Goal: Communication & Community: Ask a question

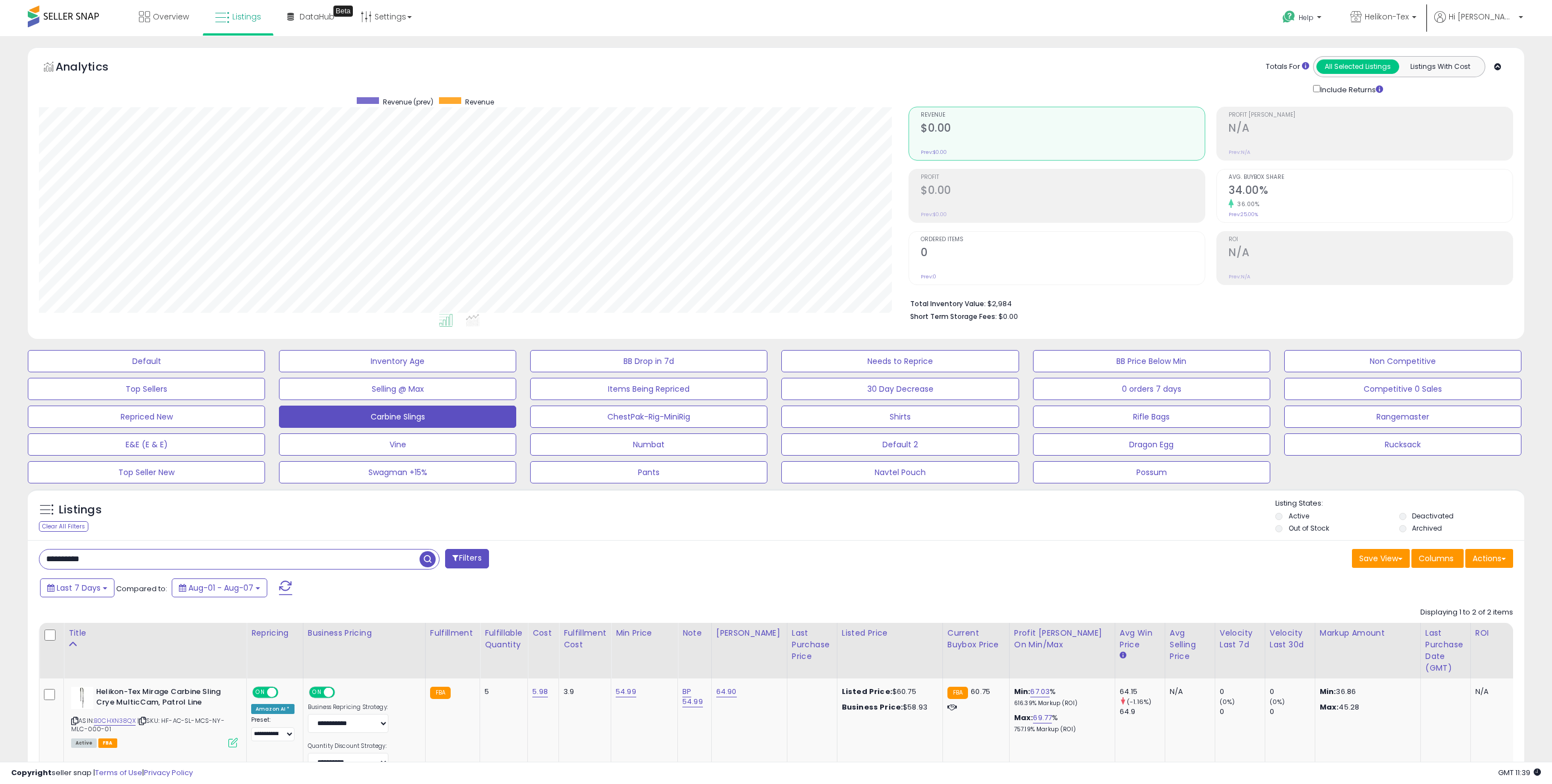
select select "**"
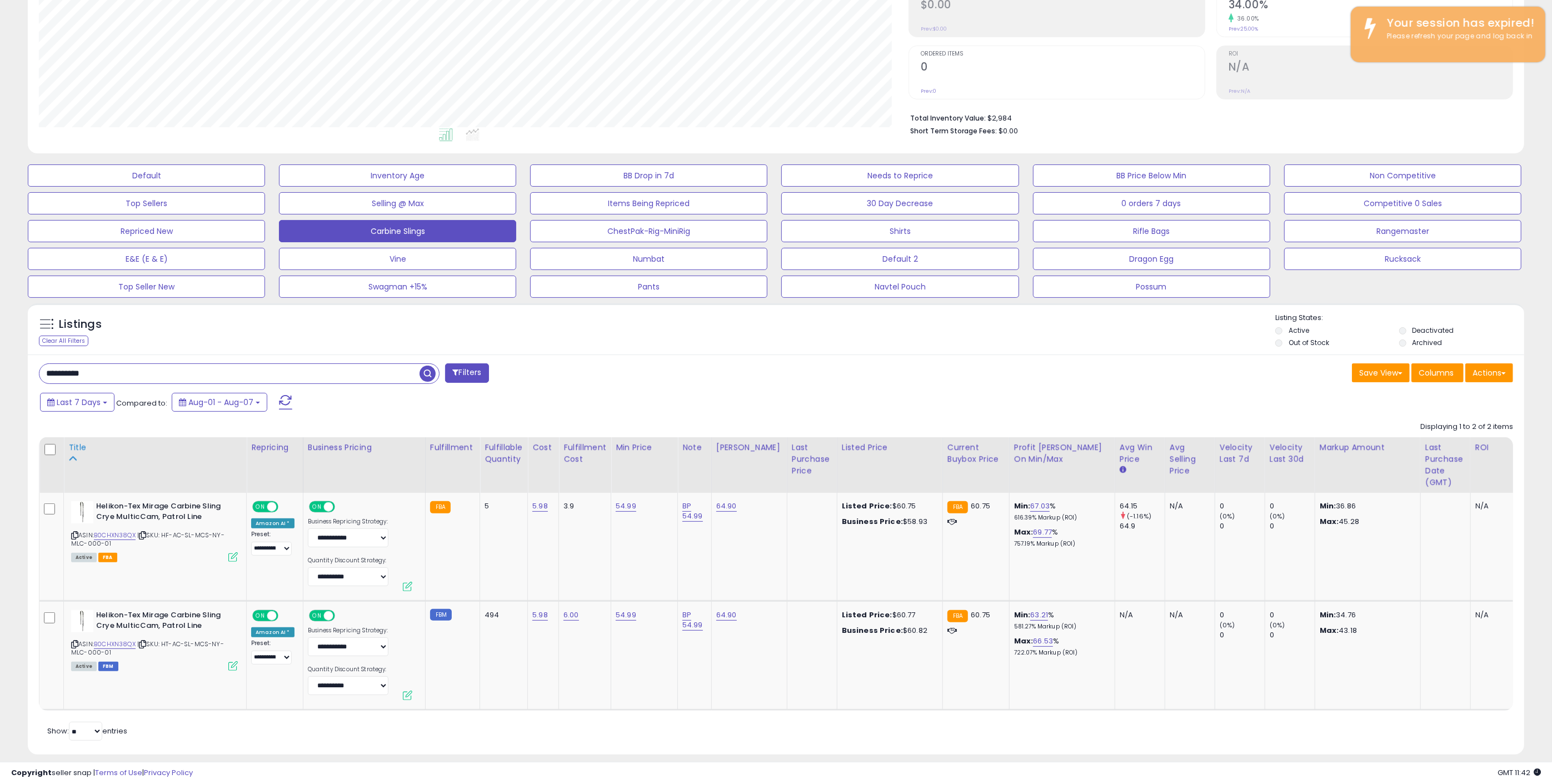
scroll to position [207, 0]
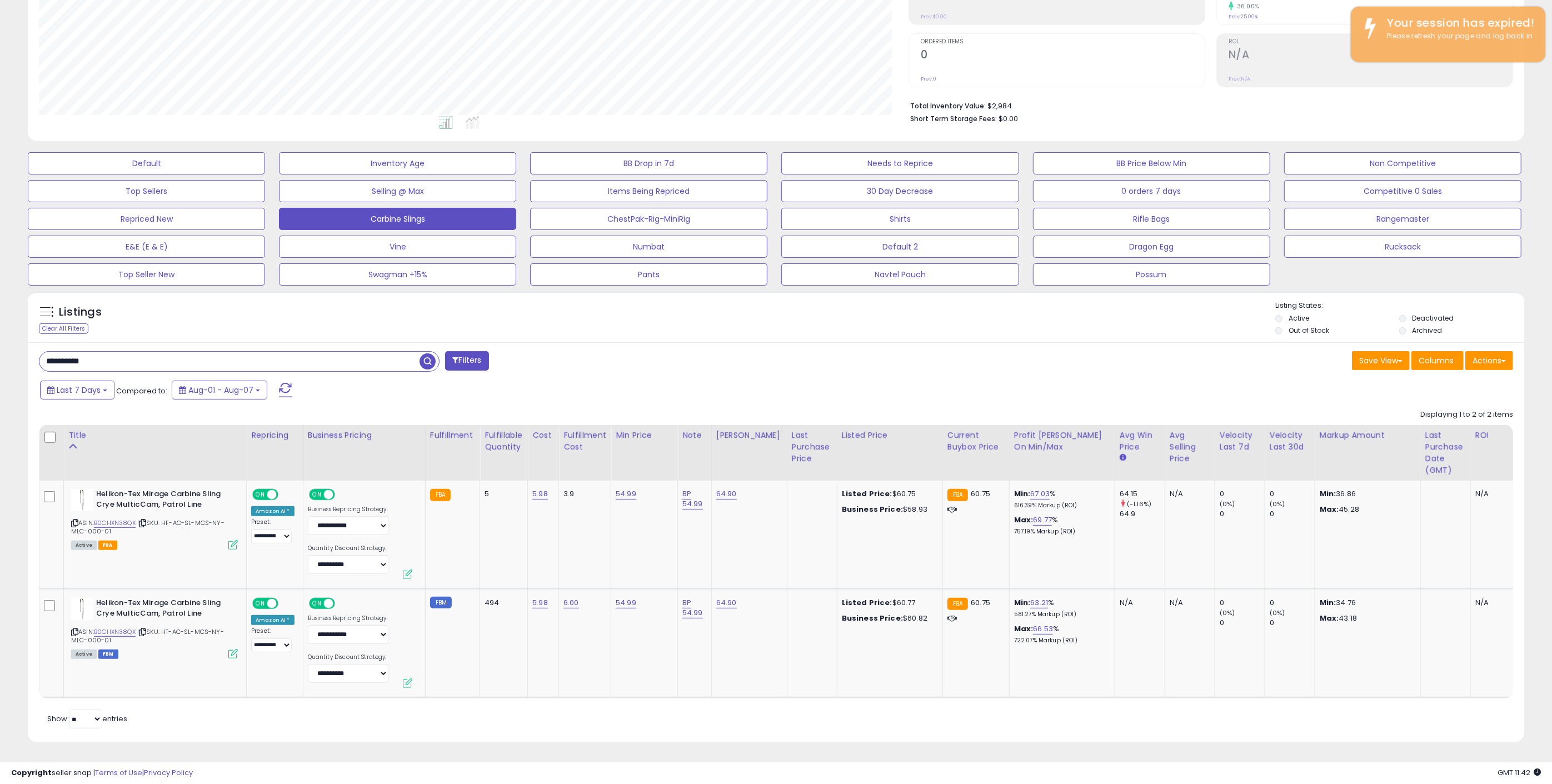
drag, startPoint x: 109, startPoint y: 357, endPoint x: 4, endPoint y: 373, distance: 106.2
click at [0, 371] on html "Unable to login Retrieving listings data.. has not yet accepted the Terms of Us…" at bounding box center [776, 194] width 1552 height 784
paste input "text"
type input "**********"
click at [426, 356] on span "button" at bounding box center [427, 361] width 16 height 16
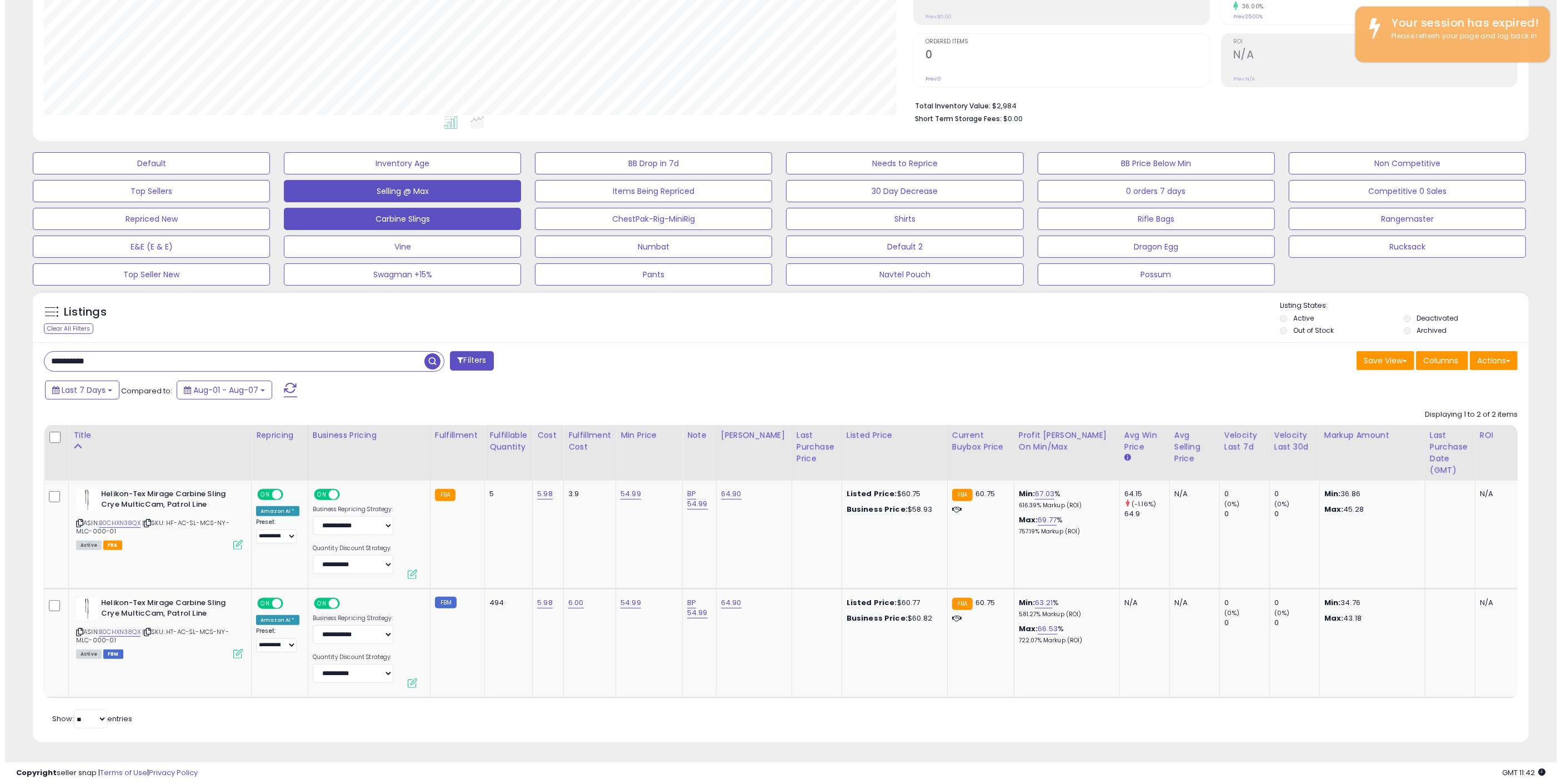
scroll to position [228, 874]
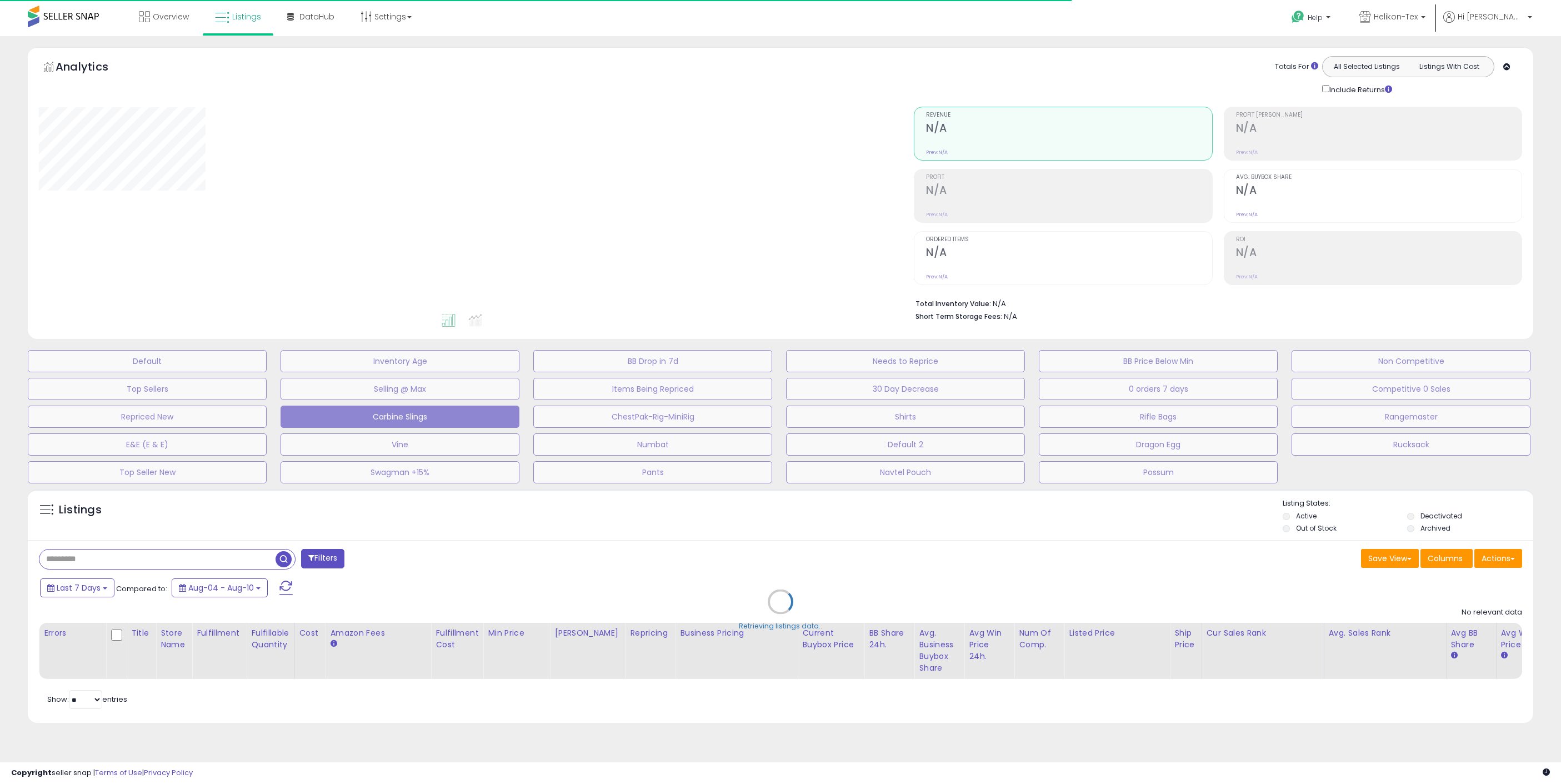
type input "**********"
select select "**"
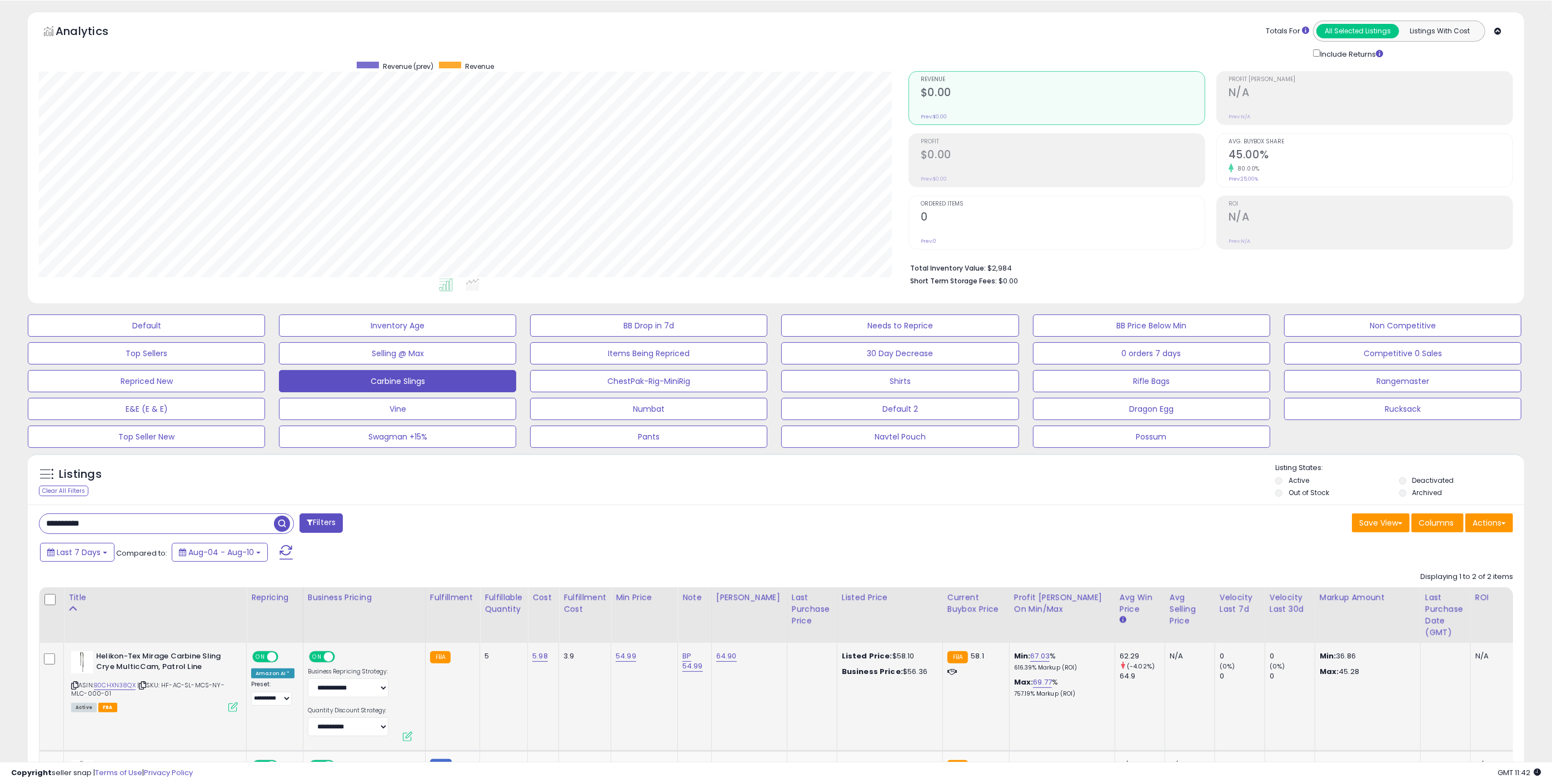
scroll to position [207, 0]
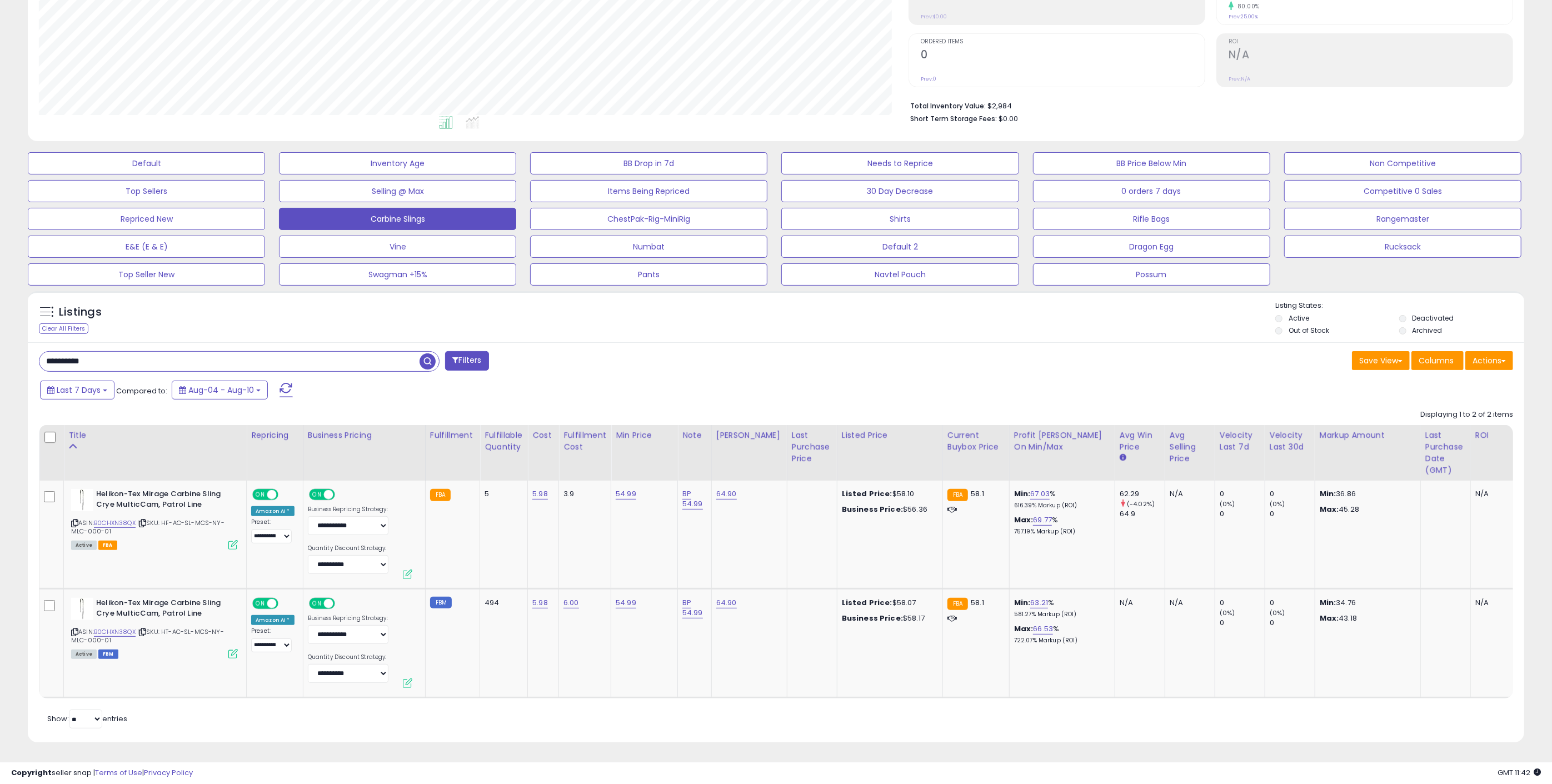
drag, startPoint x: 141, startPoint y: 352, endPoint x: -27, endPoint y: 376, distance: 169.7
click at [0, 376] on html "Unable to login Retrieving listings data.. has not yet accepted the Terms of Us…" at bounding box center [776, 194] width 1552 height 784
paste input "text"
click at [426, 353] on span "button" at bounding box center [427, 361] width 16 height 16
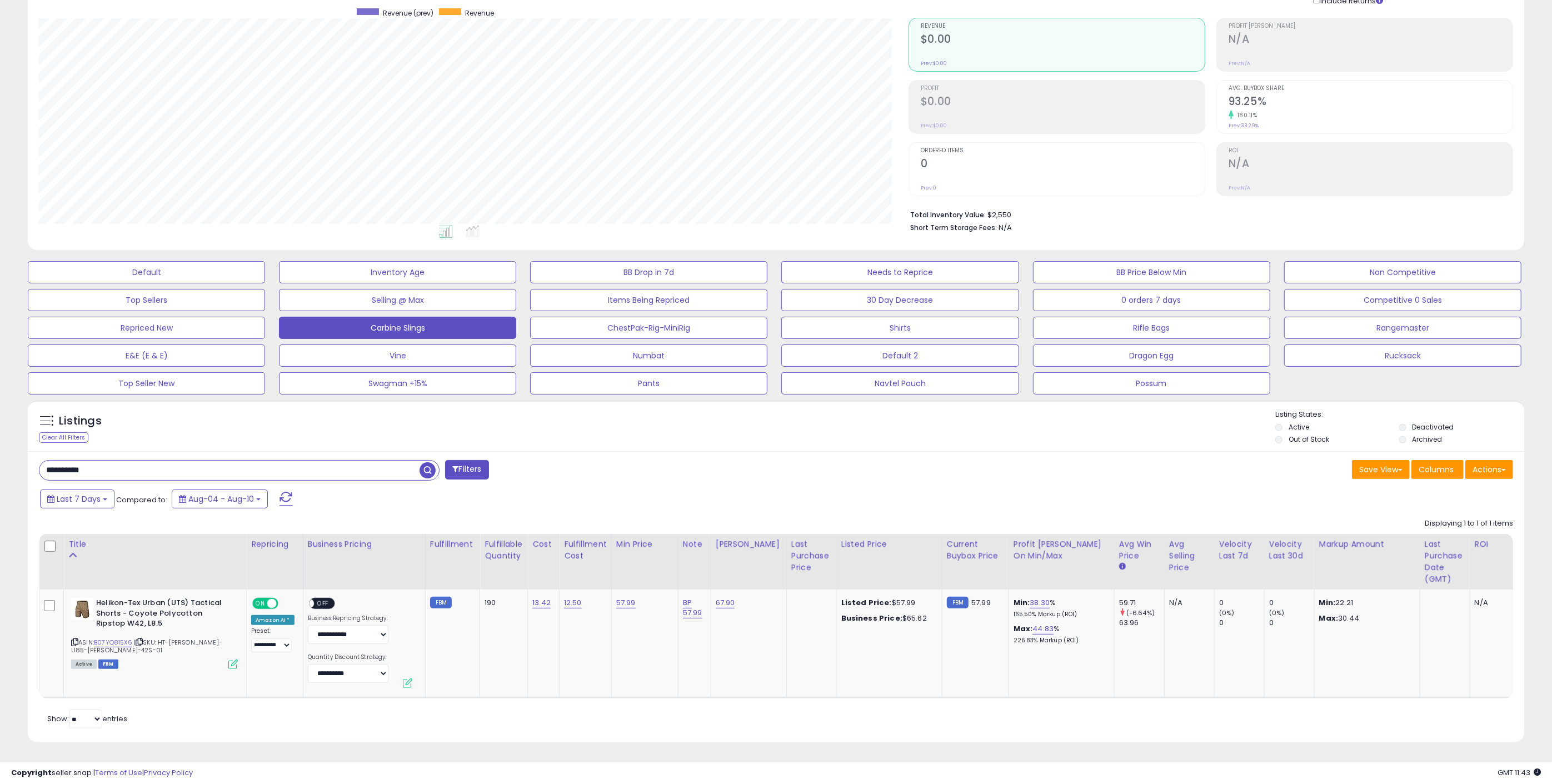
scroll to position [98, 0]
drag, startPoint x: 117, startPoint y: 458, endPoint x: 14, endPoint y: 463, distance: 103.1
click at [26, 463] on div "Listings Clear All Filters" at bounding box center [776, 575] width 1513 height 362
drag, startPoint x: 260, startPoint y: 596, endPoint x: 275, endPoint y: 590, distance: 16.2
click at [260, 599] on span "ON" at bounding box center [260, 603] width 14 height 10
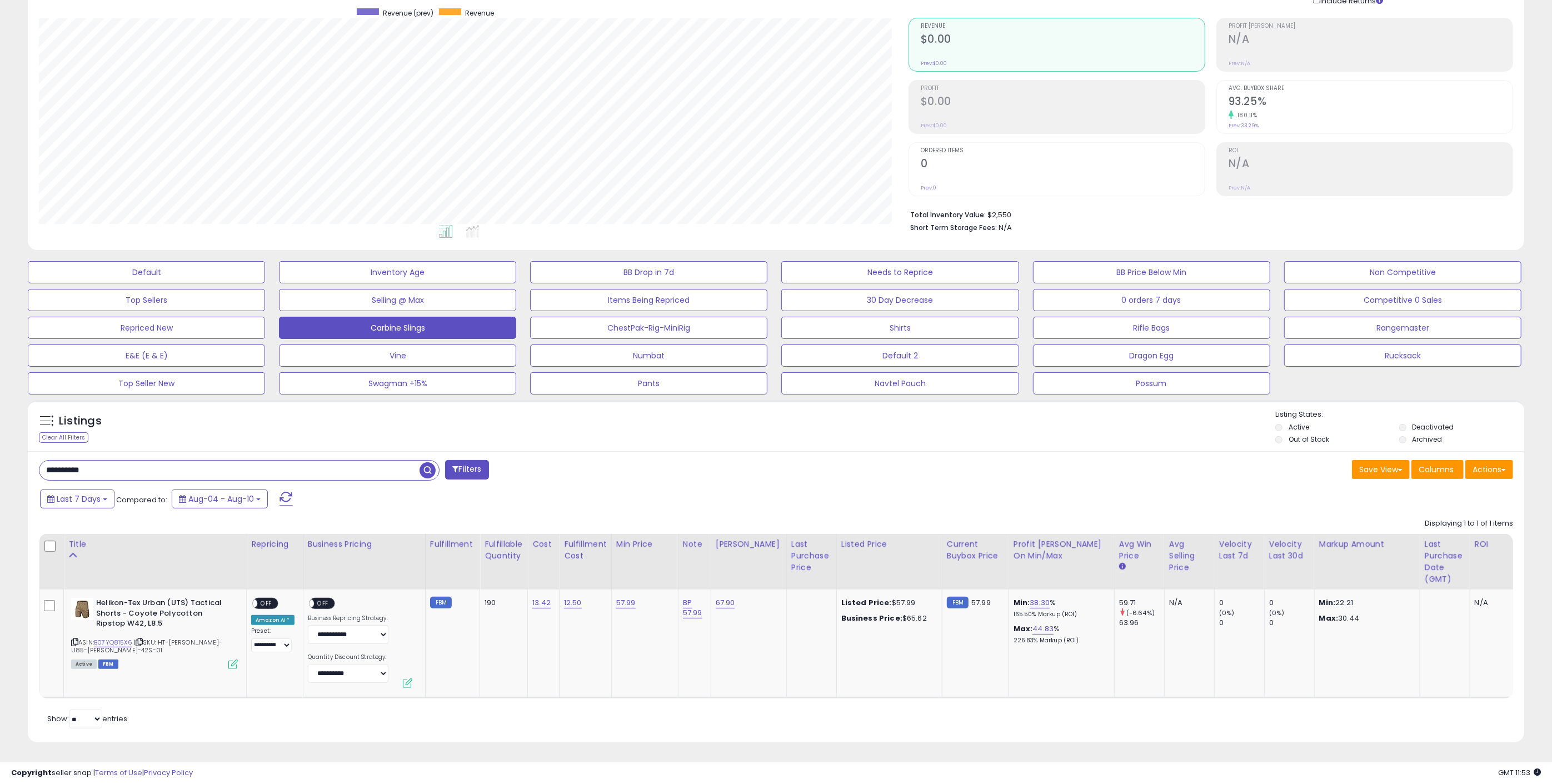
click at [429, 462] on span "button" at bounding box center [427, 470] width 16 height 16
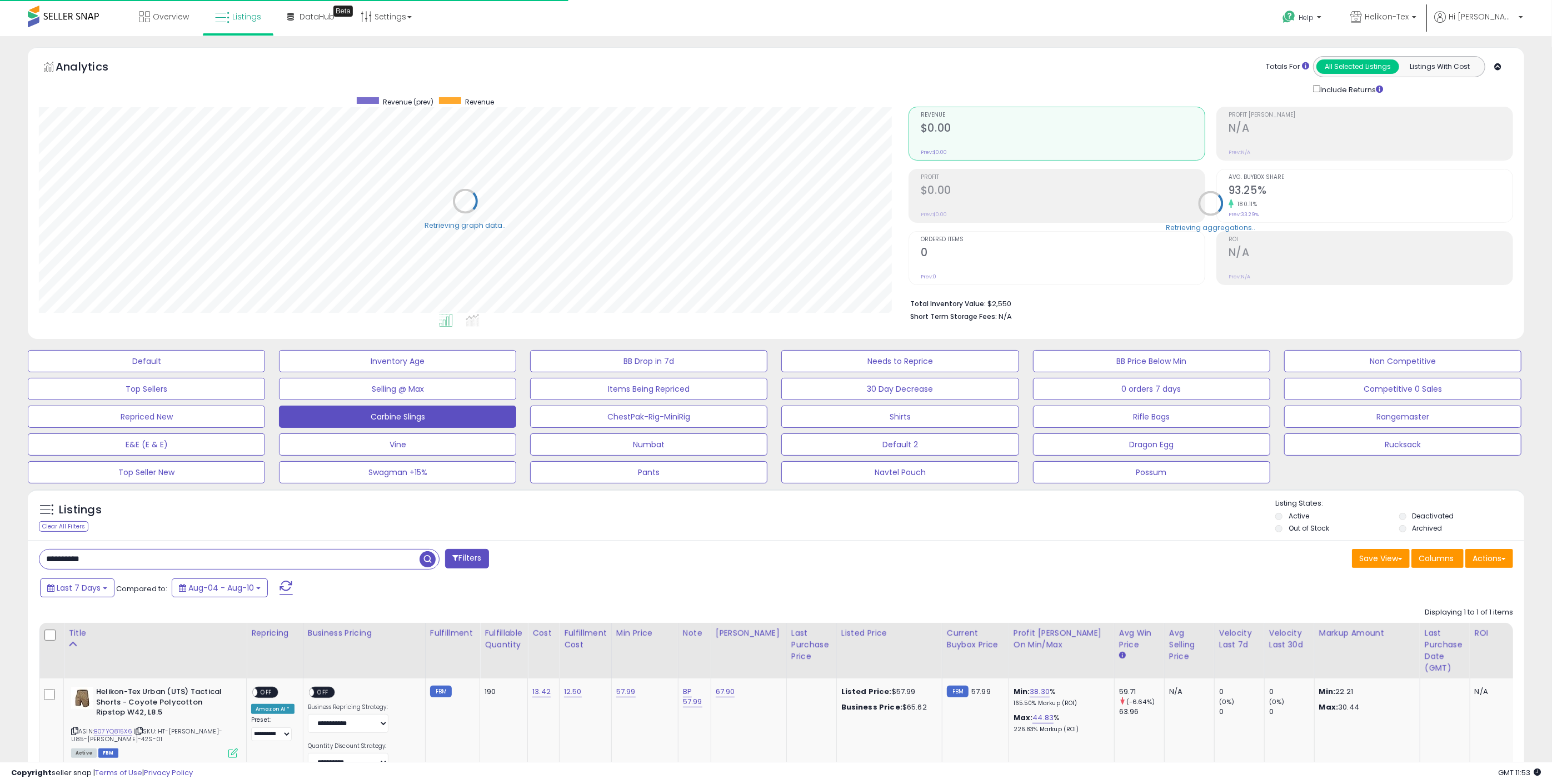
scroll to position [555192, 554895]
drag, startPoint x: 102, startPoint y: 558, endPoint x: 1, endPoint y: 557, distance: 101.0
click at [4, 558] on div "**********" at bounding box center [776, 454] width 1552 height 837
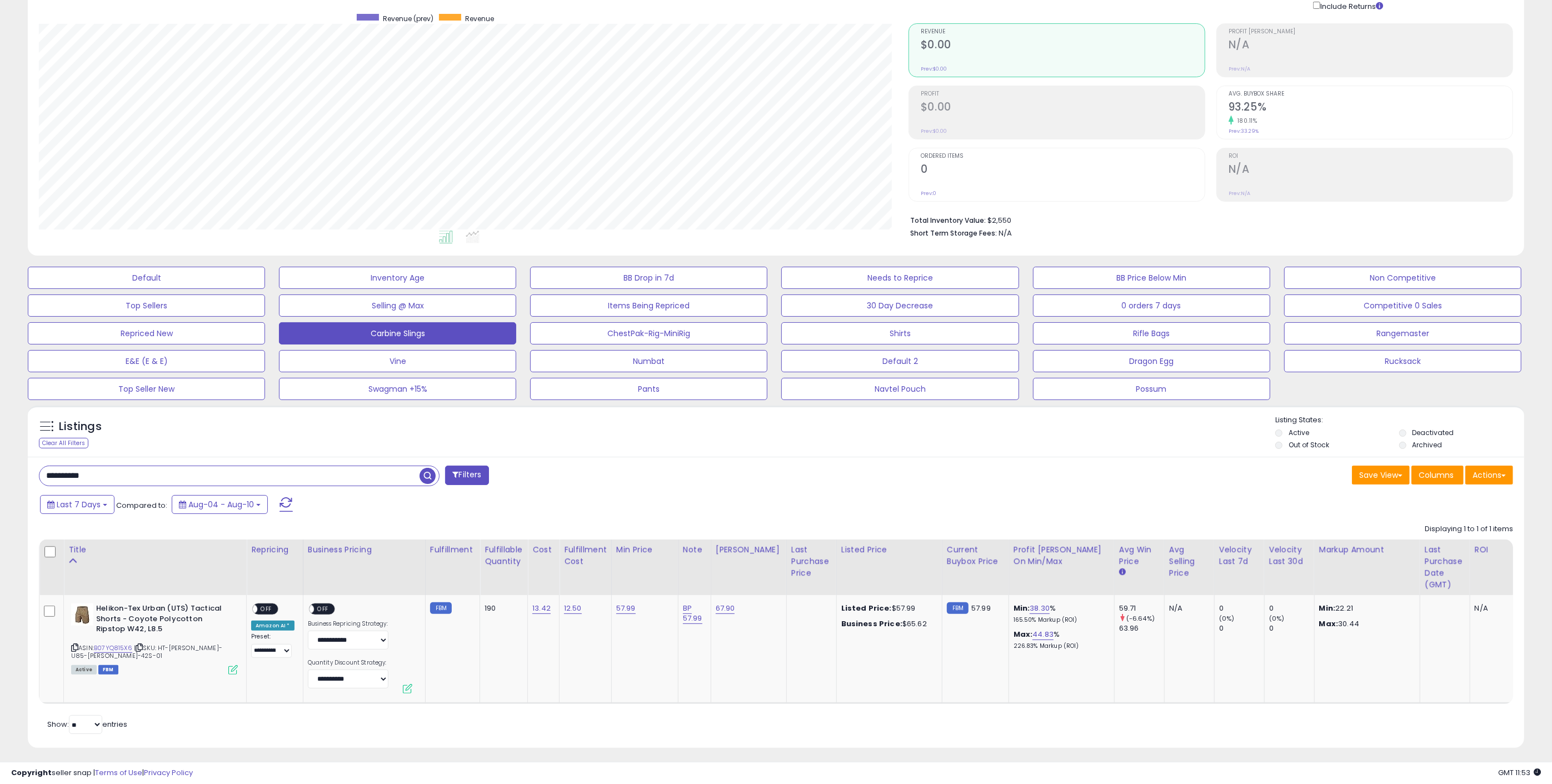
scroll to position [98, 0]
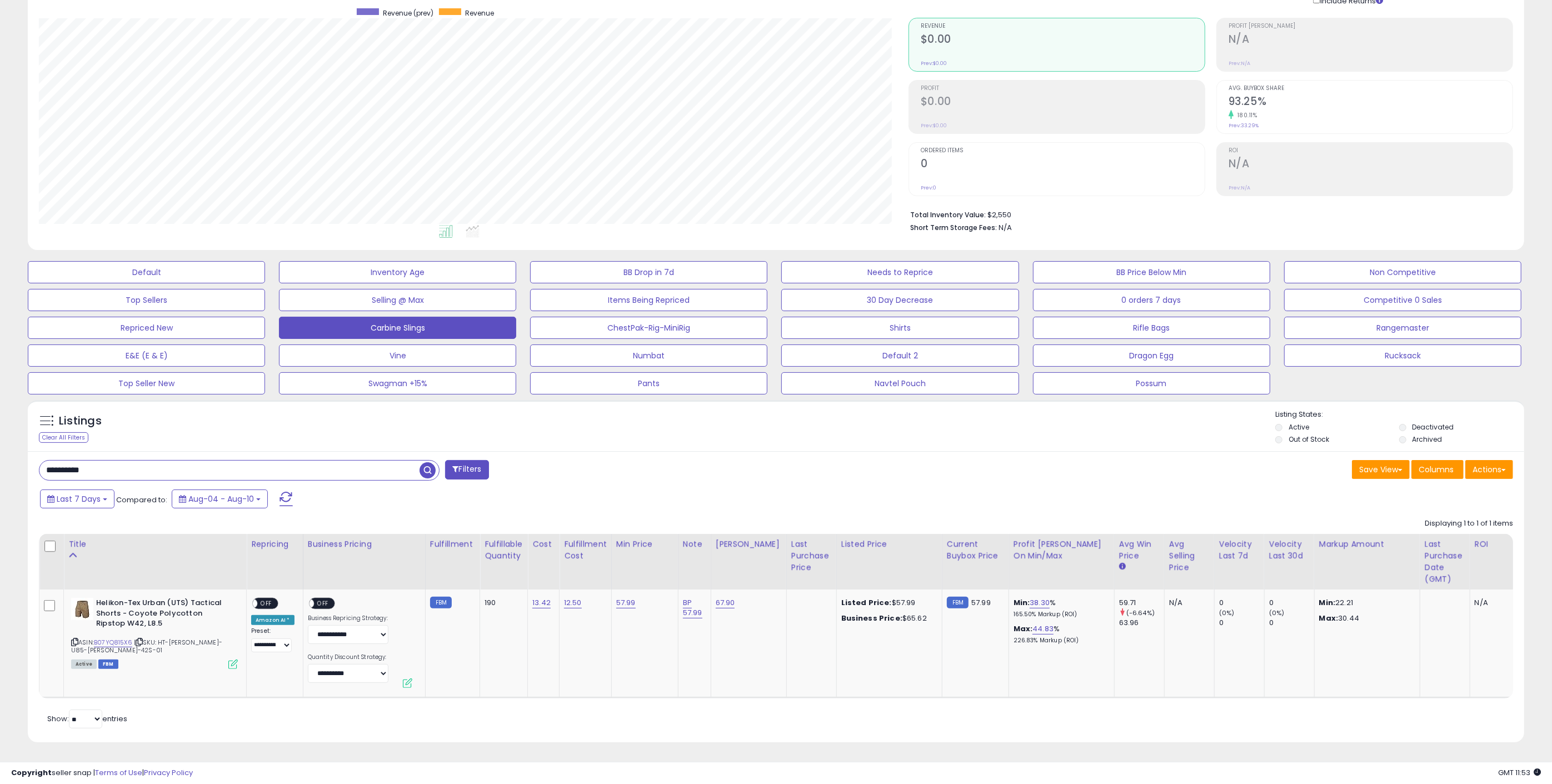
click at [425, 462] on span "button" at bounding box center [427, 470] width 16 height 16
drag, startPoint x: 103, startPoint y: 461, endPoint x: 18, endPoint y: 464, distance: 85.1
click at [15, 464] on div "**********" at bounding box center [776, 357] width 1541 height 797
paste input "text"
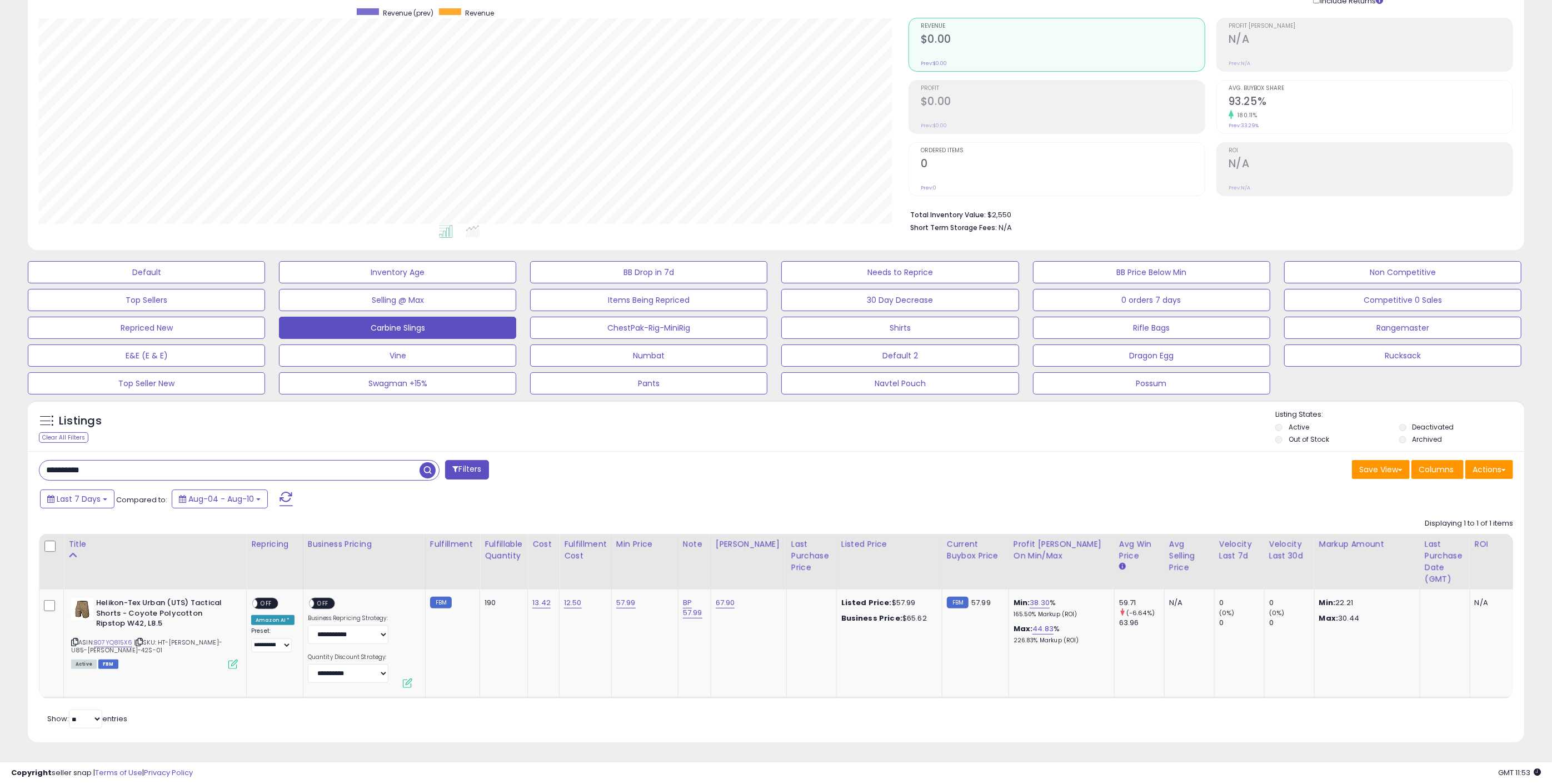
click at [428, 462] on span "button" at bounding box center [427, 470] width 16 height 16
click at [259, 599] on span "ON" at bounding box center [260, 603] width 14 height 10
drag, startPoint x: 130, startPoint y: 463, endPoint x: 101, endPoint y: 458, distance: 29.4
click at [36, 463] on div "**********" at bounding box center [403, 471] width 746 height 22
paste input "text"
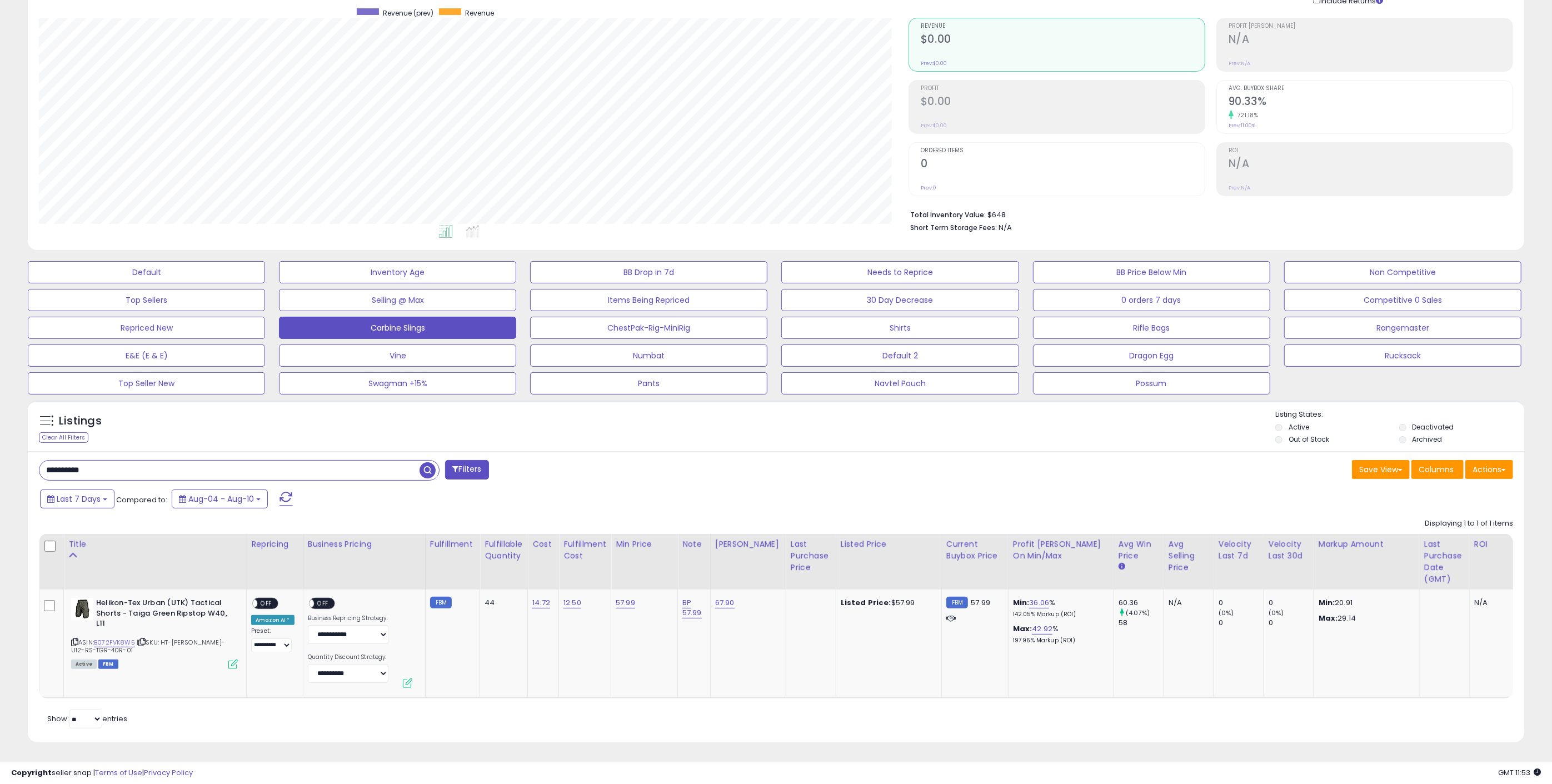
click at [426, 462] on span "button" at bounding box center [427, 470] width 16 height 16
click at [259, 599] on span "ON" at bounding box center [260, 603] width 14 height 10
drag, startPoint x: 131, startPoint y: 463, endPoint x: 15, endPoint y: 467, distance: 116.1
click at [15, 468] on div "**********" at bounding box center [776, 357] width 1541 height 797
paste input "text"
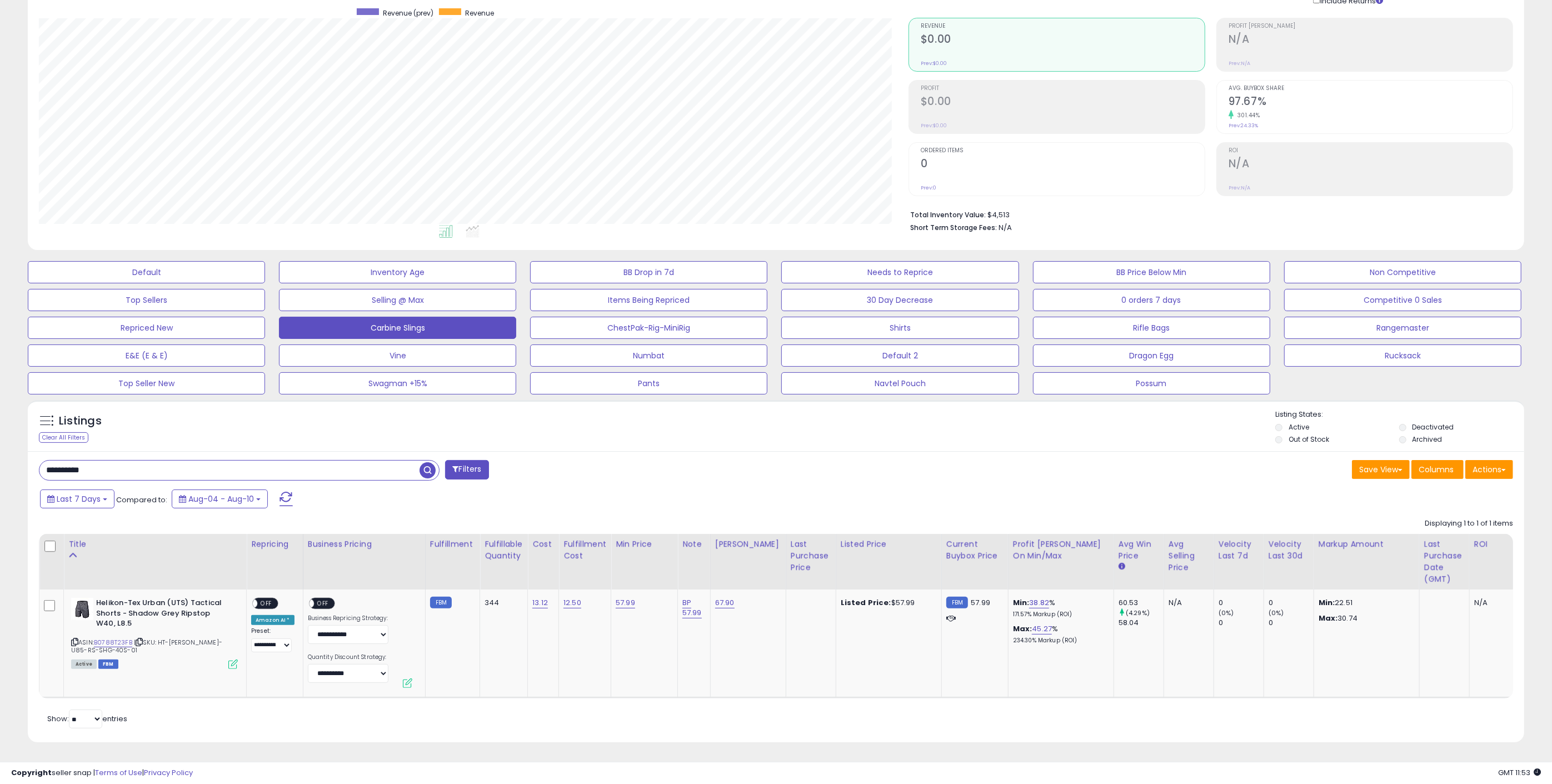
click at [429, 462] on span "button" at bounding box center [427, 470] width 16 height 16
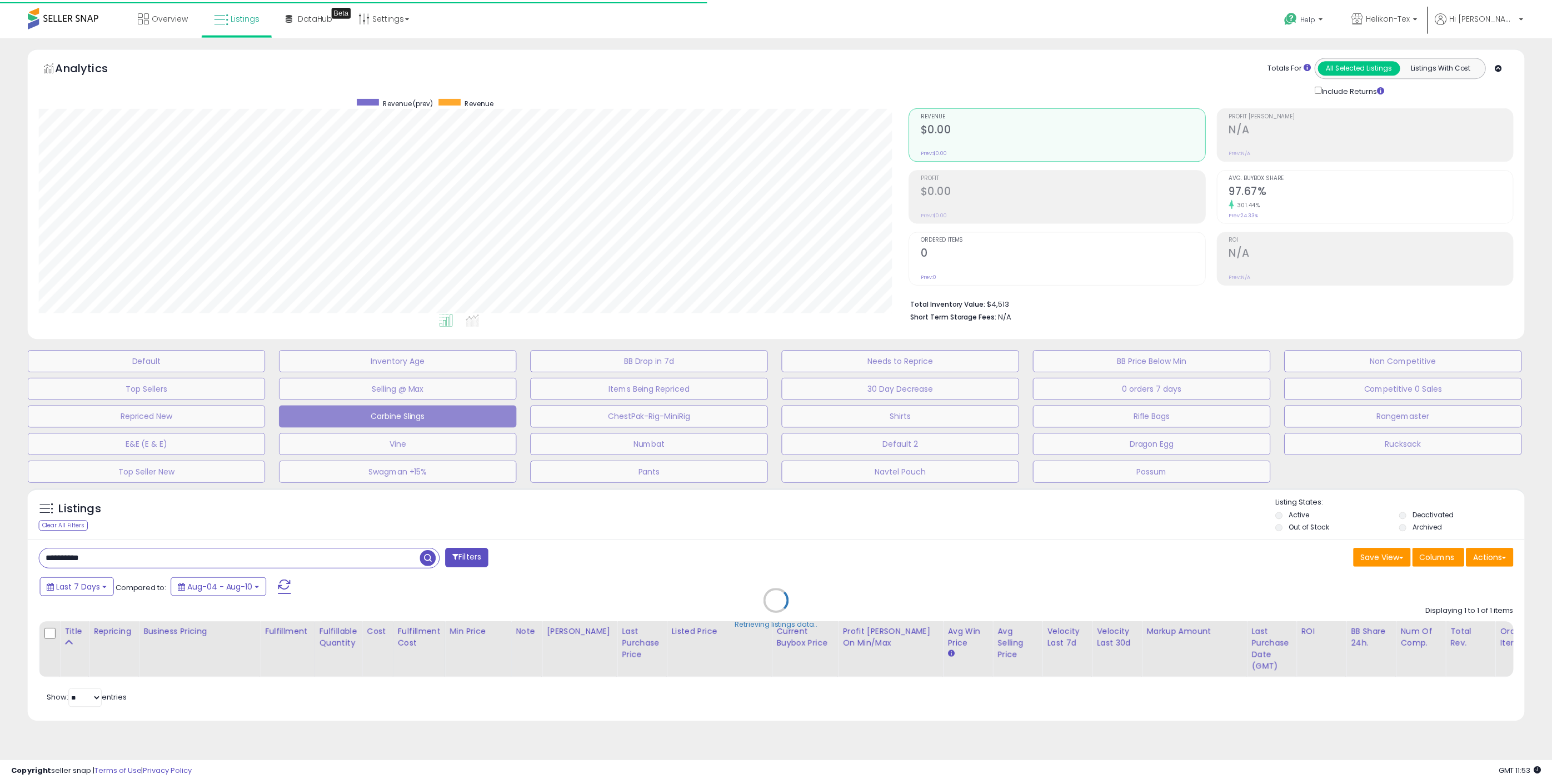
scroll to position [0, 0]
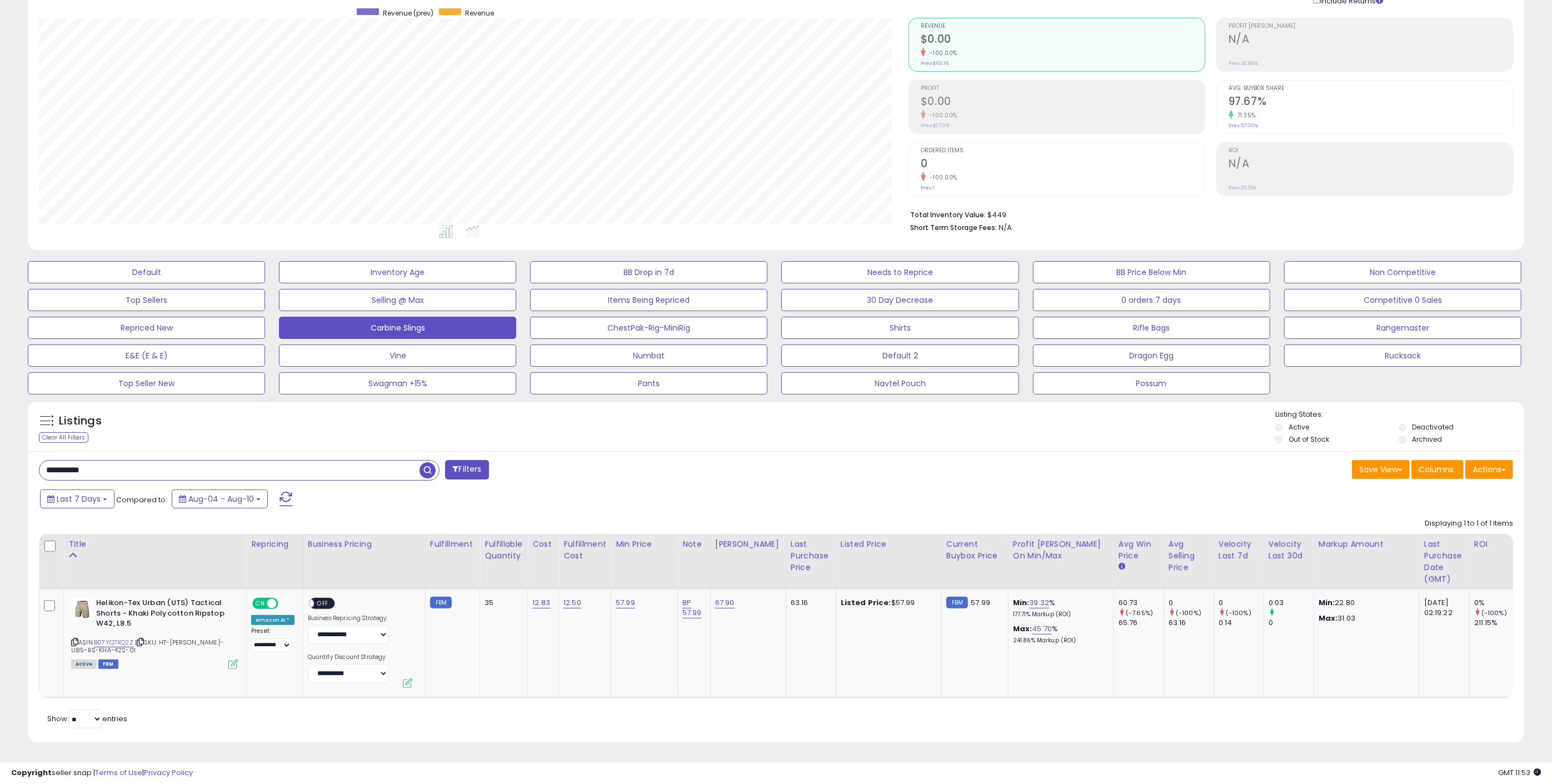
drag, startPoint x: 184, startPoint y: 459, endPoint x: 58, endPoint y: 459, distance: 126.0
click at [25, 463] on div "Listings Clear All Filters" at bounding box center [776, 575] width 1513 height 362
paste input "text"
type input "**********"
click at [429, 465] on span "button" at bounding box center [427, 470] width 16 height 16
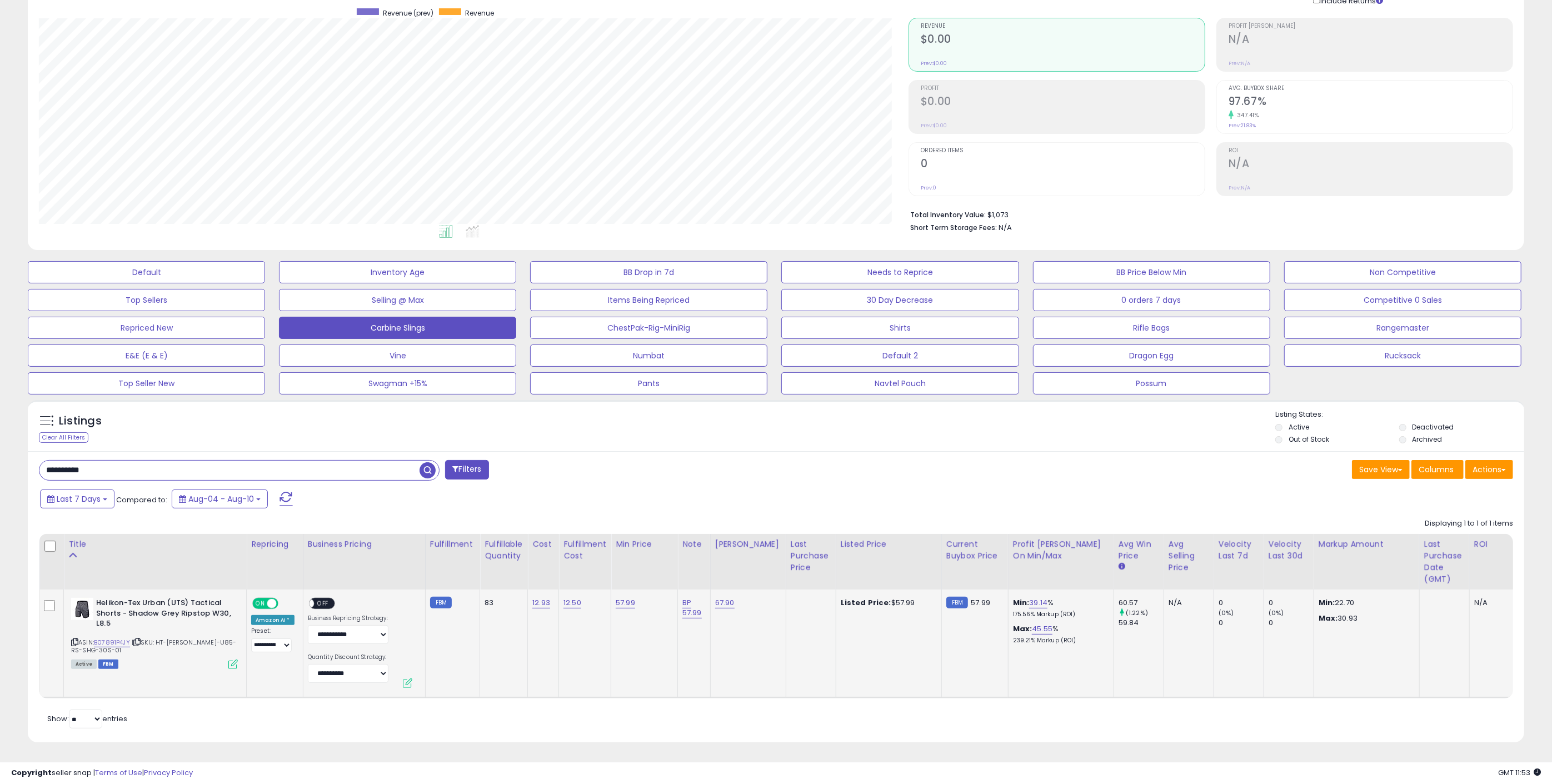
click at [263, 599] on span "ON" at bounding box center [260, 603] width 14 height 10
drag, startPoint x: 344, startPoint y: 413, endPoint x: 357, endPoint y: 411, distance: 13.2
click at [347, 413] on div "Listings Clear All Filters Listing States:" at bounding box center [776, 428] width 1497 height 38
drag, startPoint x: 545, startPoint y: 478, endPoint x: 560, endPoint y: 450, distance: 31.8
click at [546, 488] on div "Last 7 Days Compared to: Aug-04 - Aug-10" at bounding box center [590, 500] width 1106 height 25
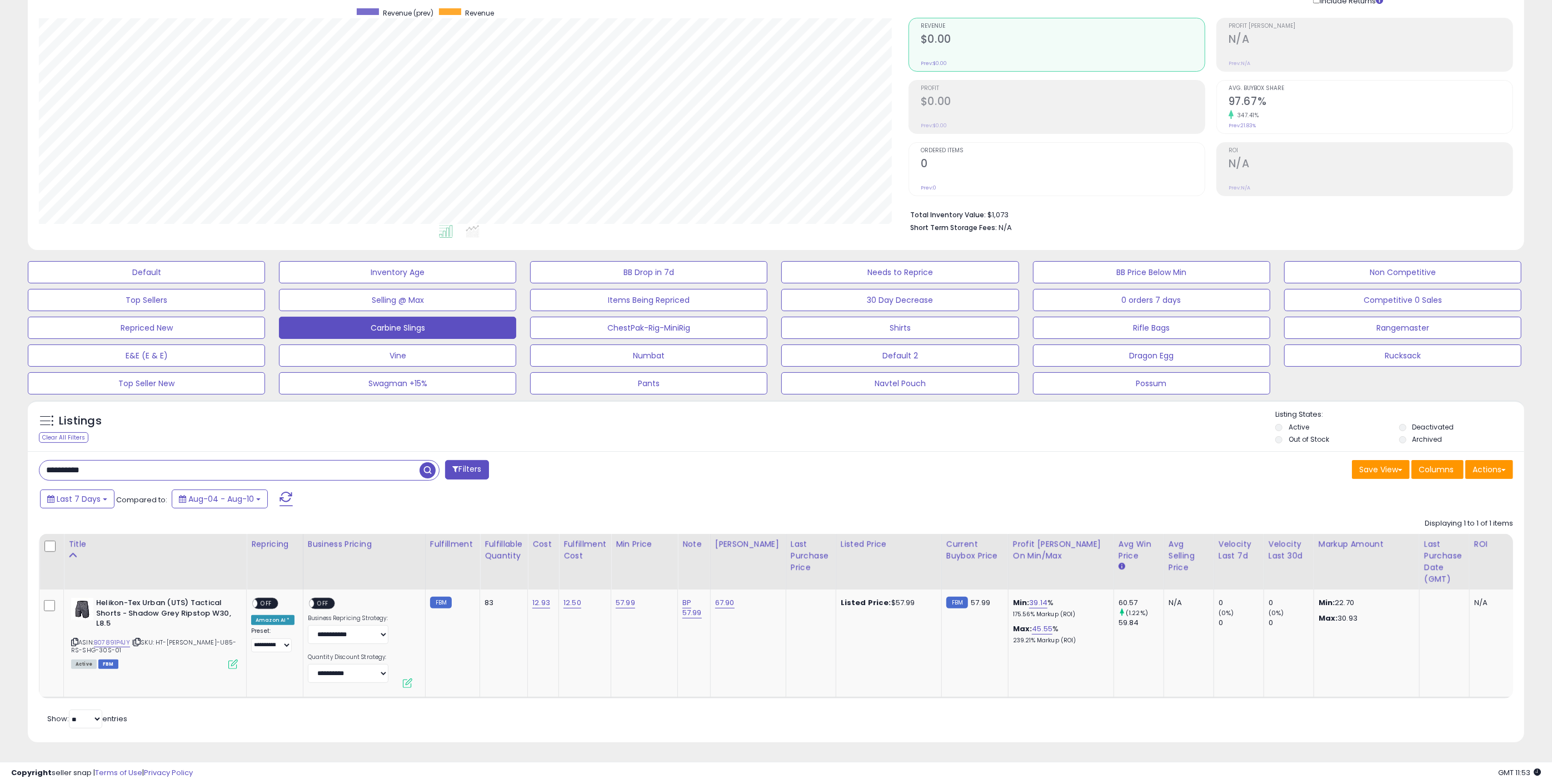
click at [550, 417] on div "Listings Clear All Filters Listing States:" at bounding box center [776, 428] width 1497 height 38
click at [674, 477] on div "**********" at bounding box center [776, 596] width 1497 height 291
click at [244, 420] on div "Listings" at bounding box center [147, 424] width 232 height 18
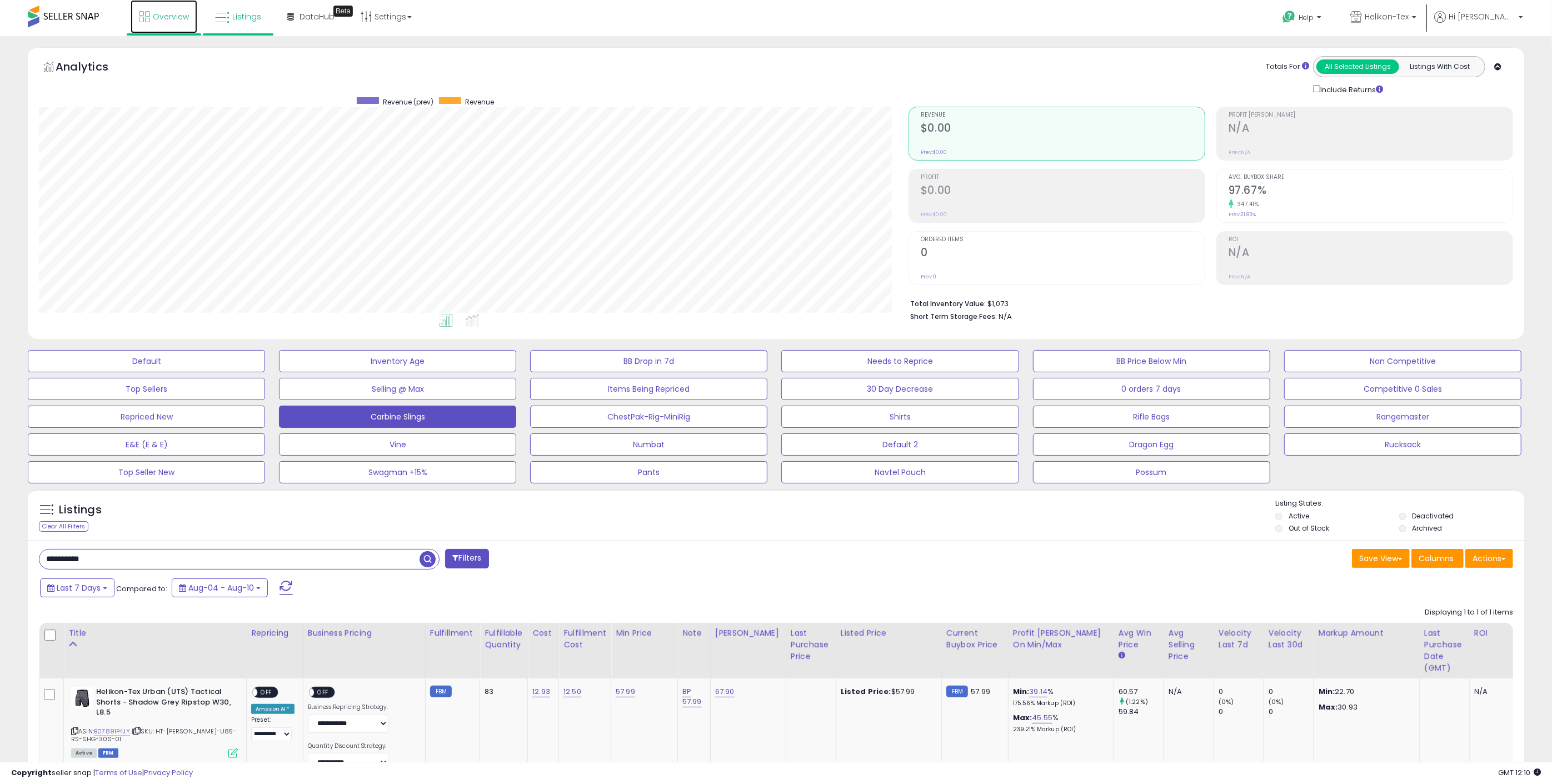
click at [174, 19] on span "Overview" at bounding box center [171, 16] width 36 height 11
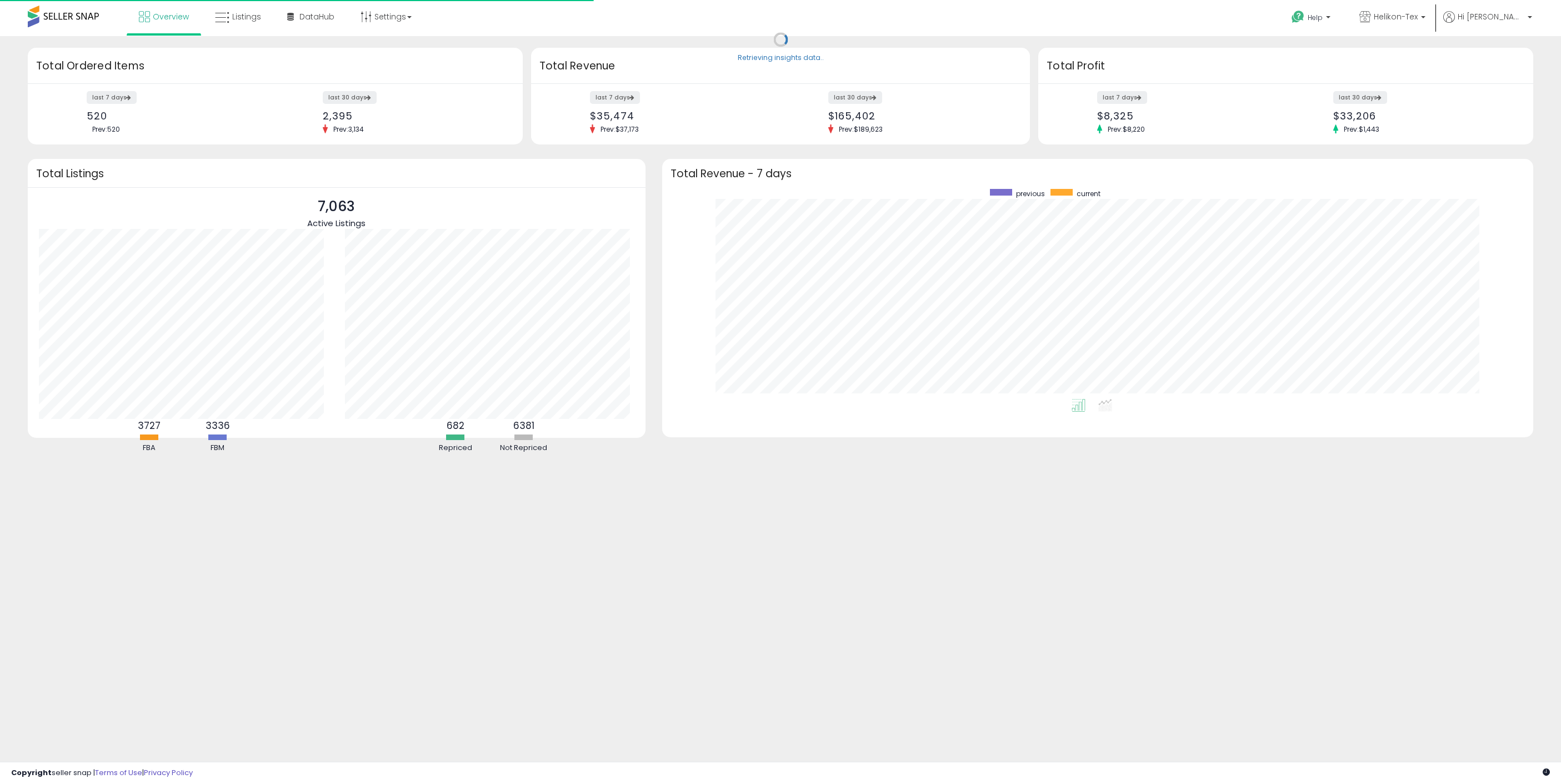
scroll to position [210, 848]
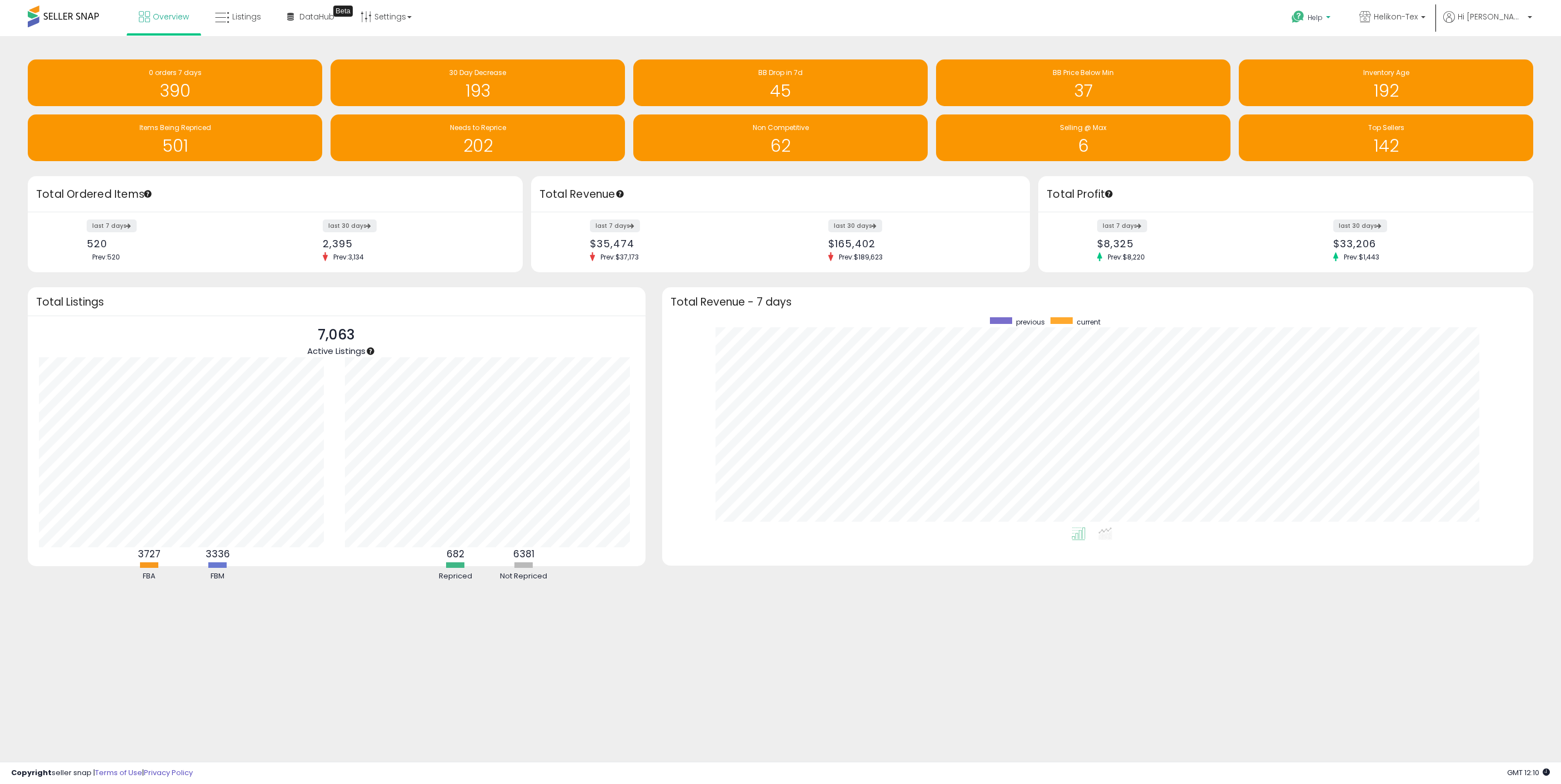
click at [1333, 22] on p "Help" at bounding box center [1312, 19] width 42 height 12
click at [1353, 56] on link "Contact Support" at bounding box center [1323, 59] width 60 height 10
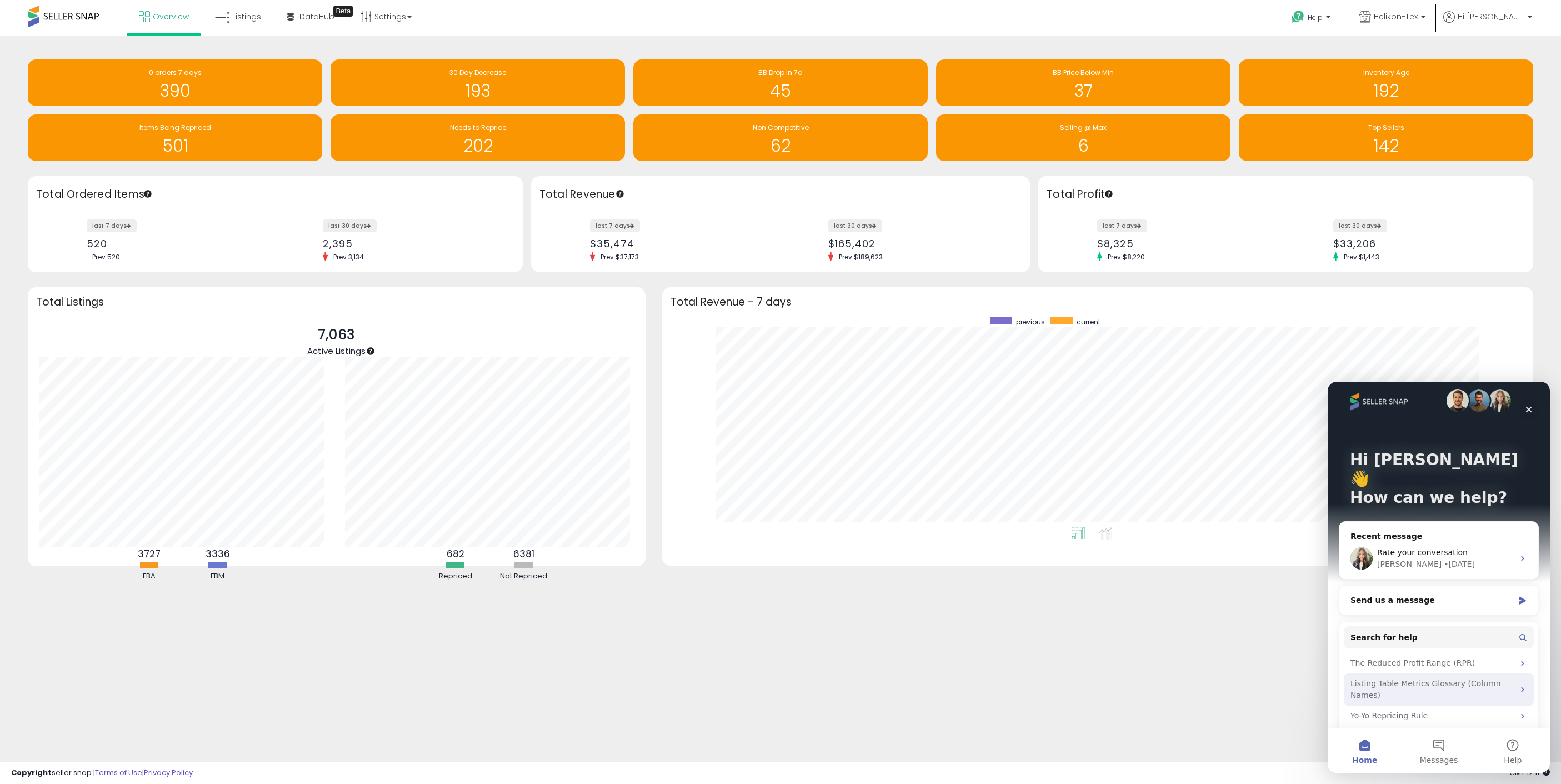
scroll to position [20, 0]
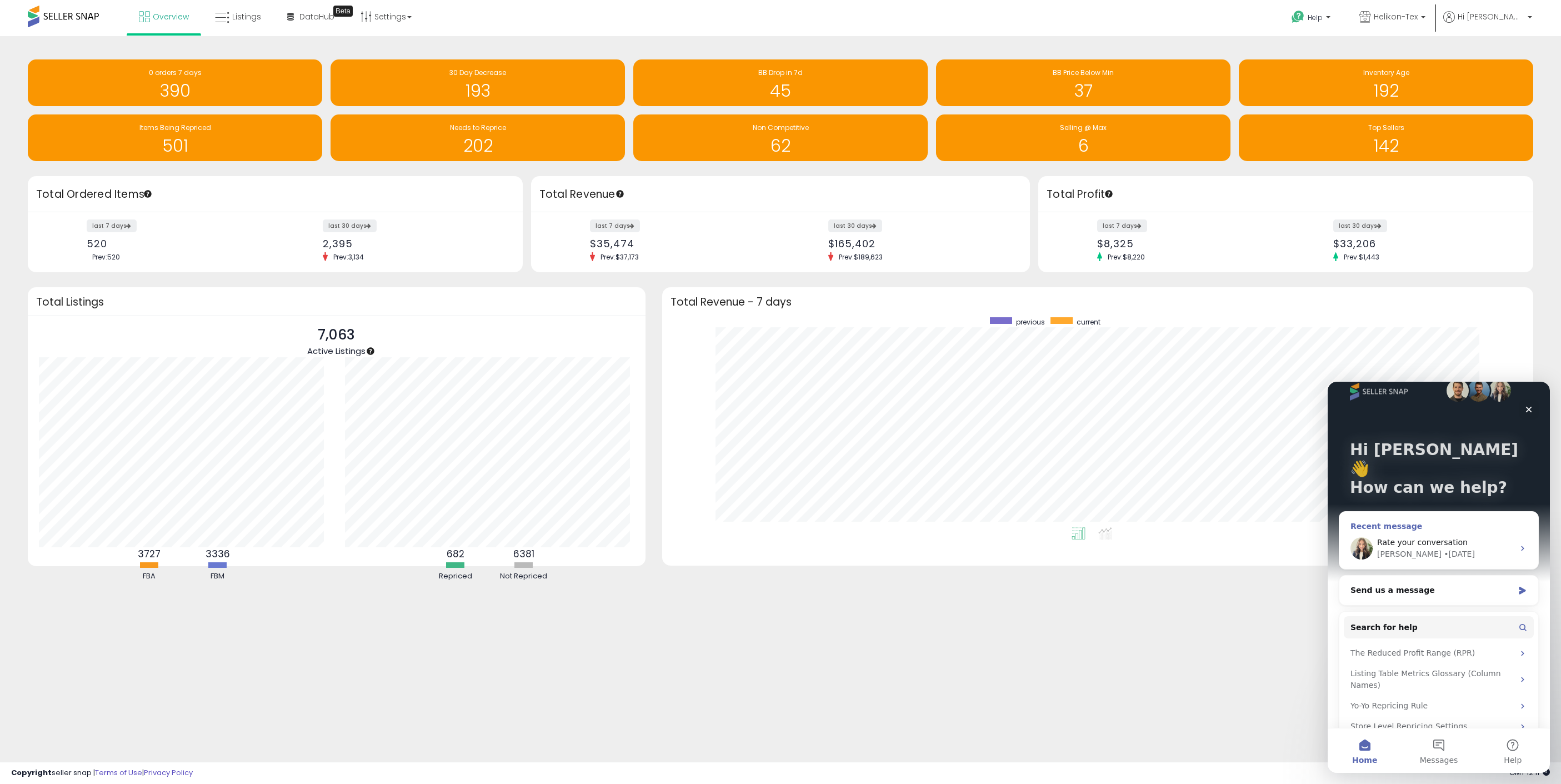
click at [1417, 537] on span "Rate your conversation" at bounding box center [1422, 542] width 90 height 9
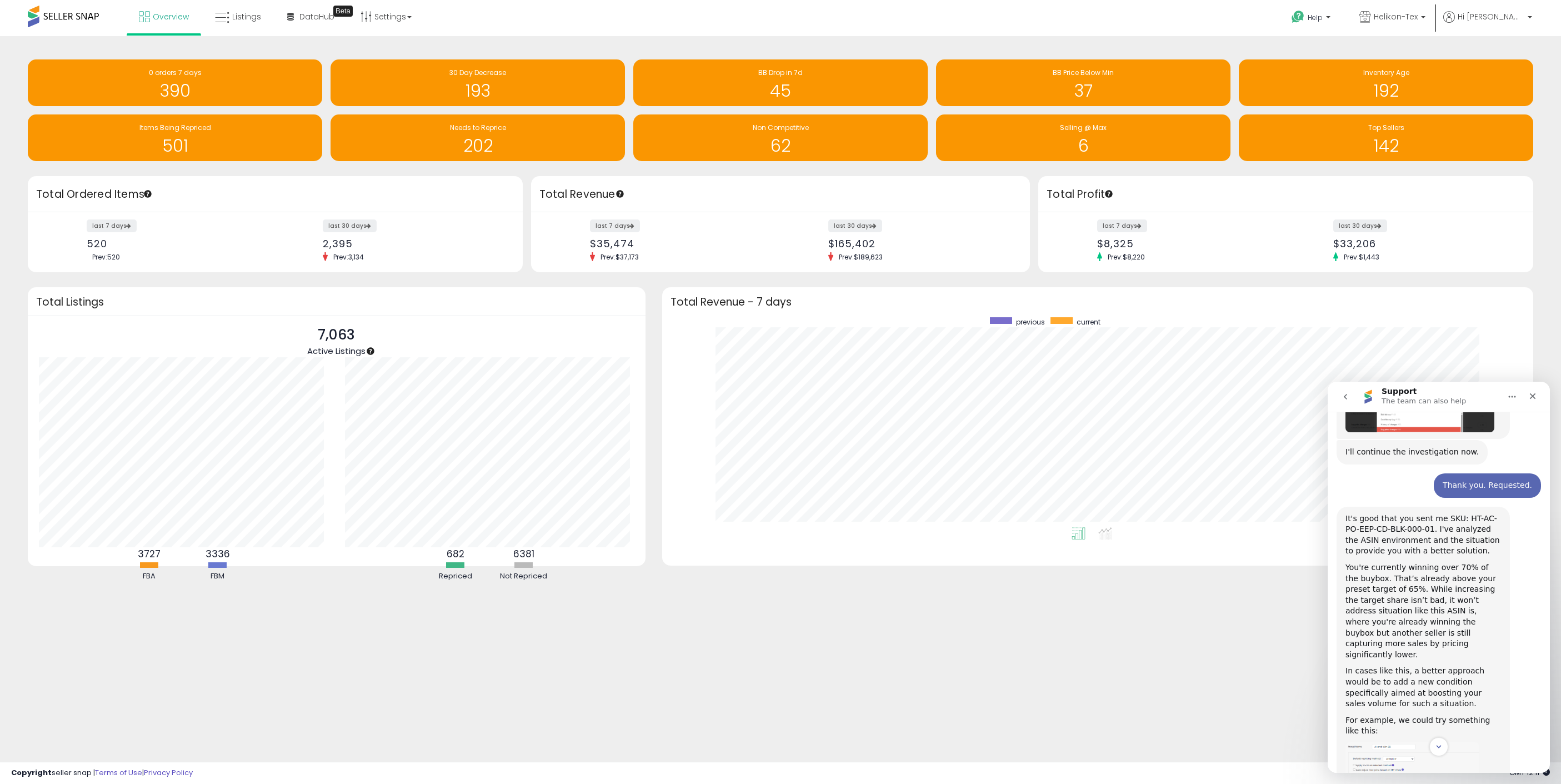
scroll to position [4628, 0]
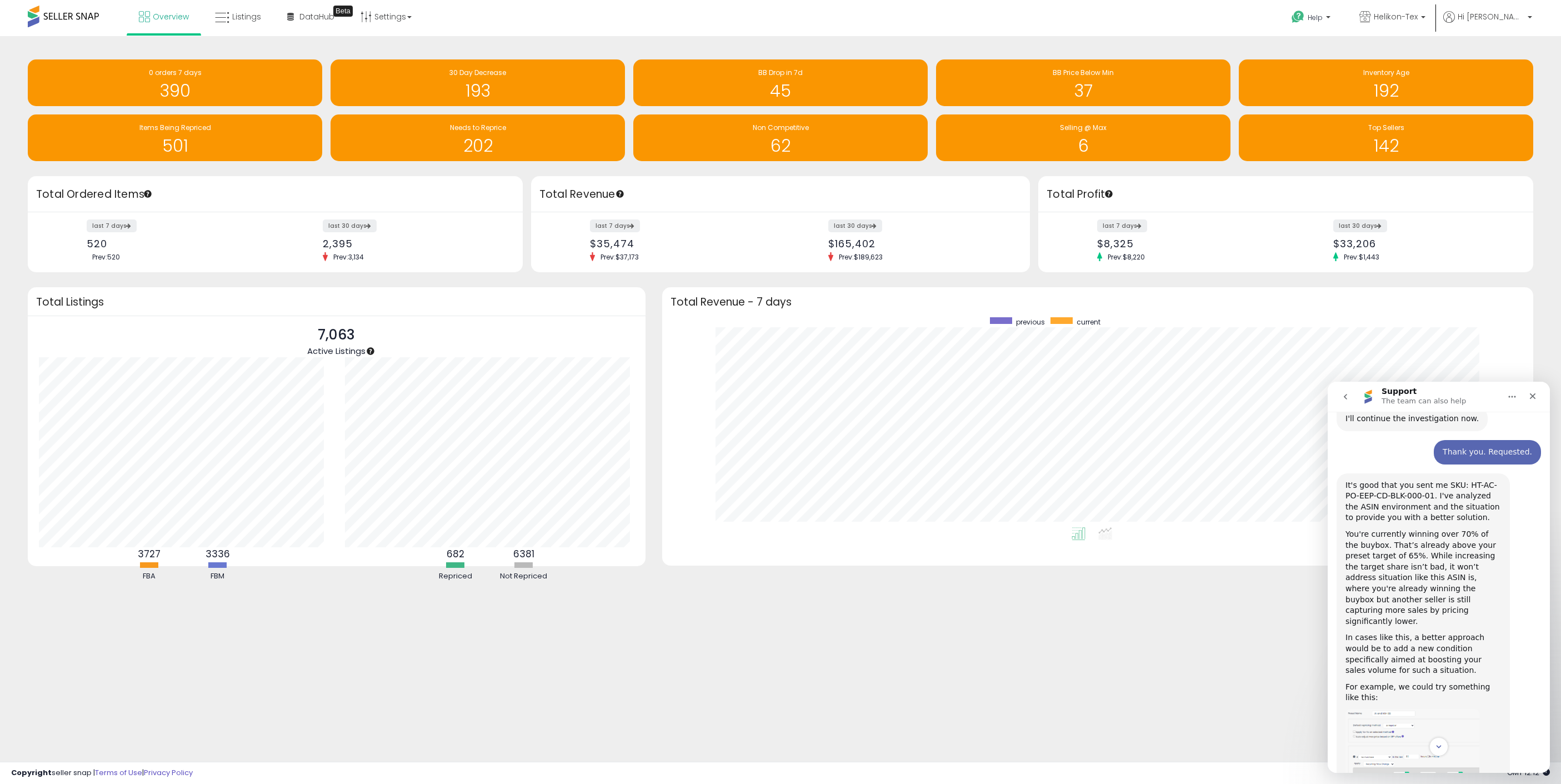
click at [1406, 709] on img "Adam says…" at bounding box center [1412, 783] width 134 height 149
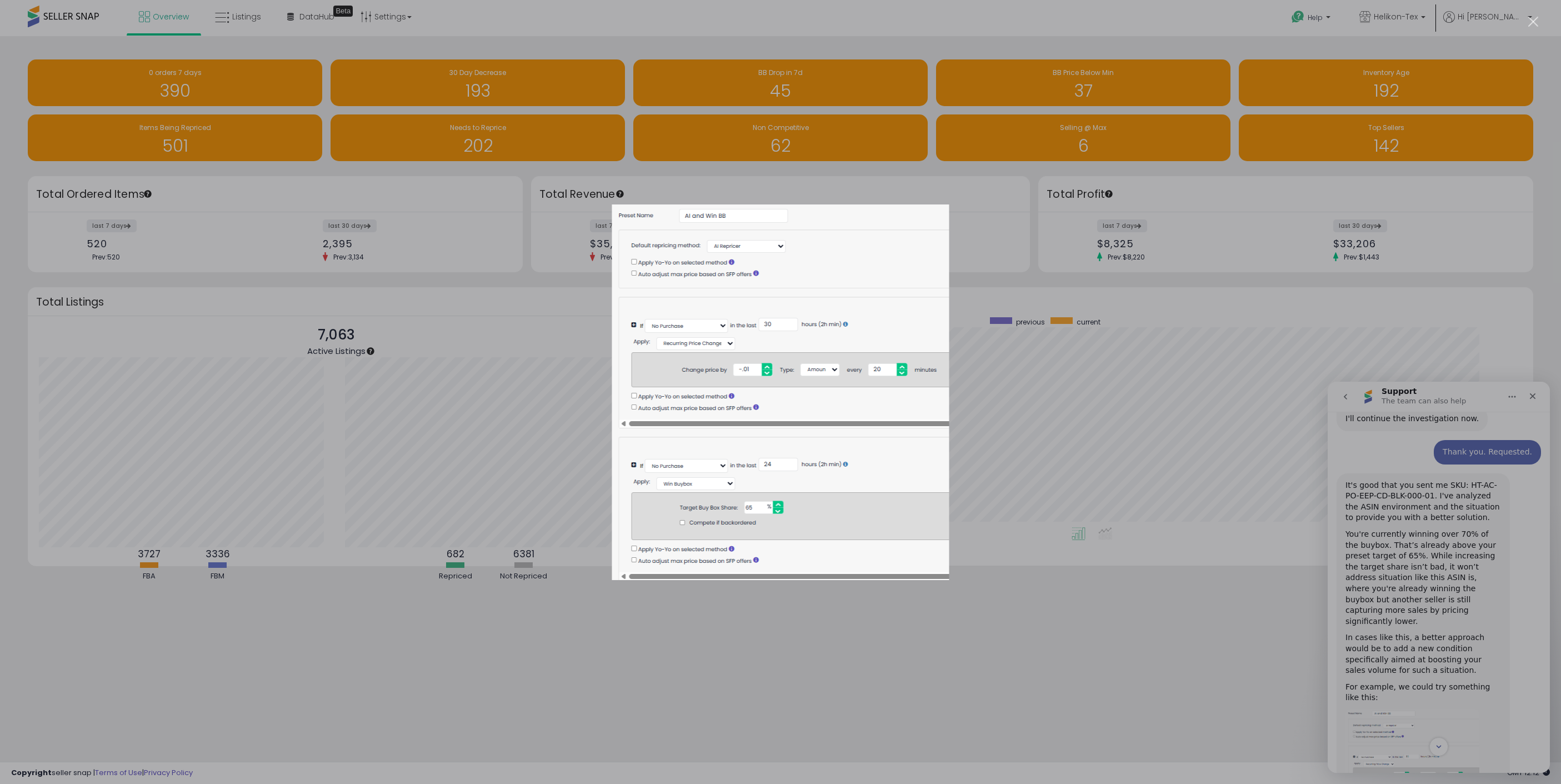
click at [1043, 657] on div "Intercom messenger" at bounding box center [780, 392] width 1561 height 784
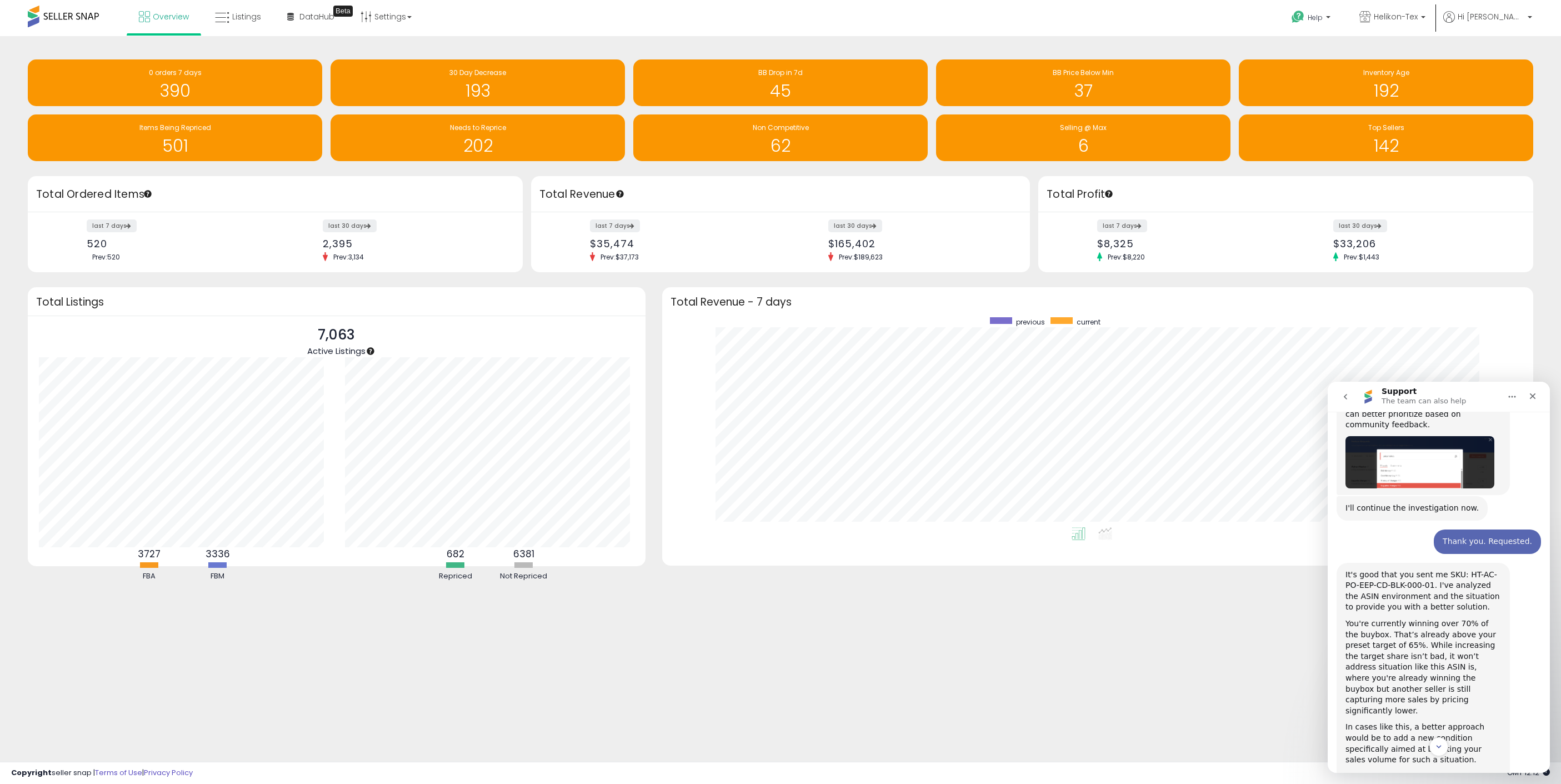
scroll to position [4535, 0]
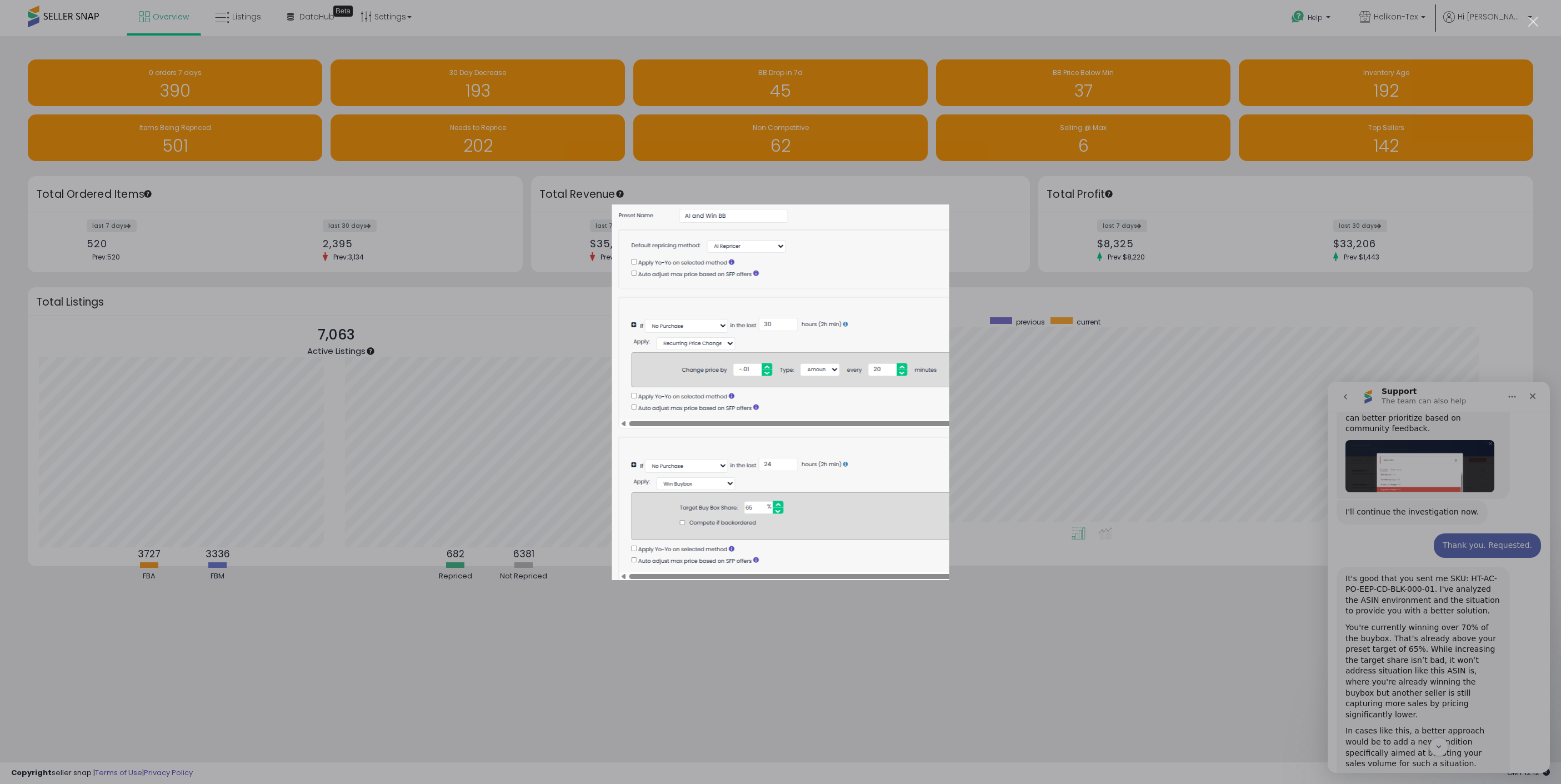
click at [1190, 644] on div "Intercom messenger" at bounding box center [780, 392] width 1561 height 784
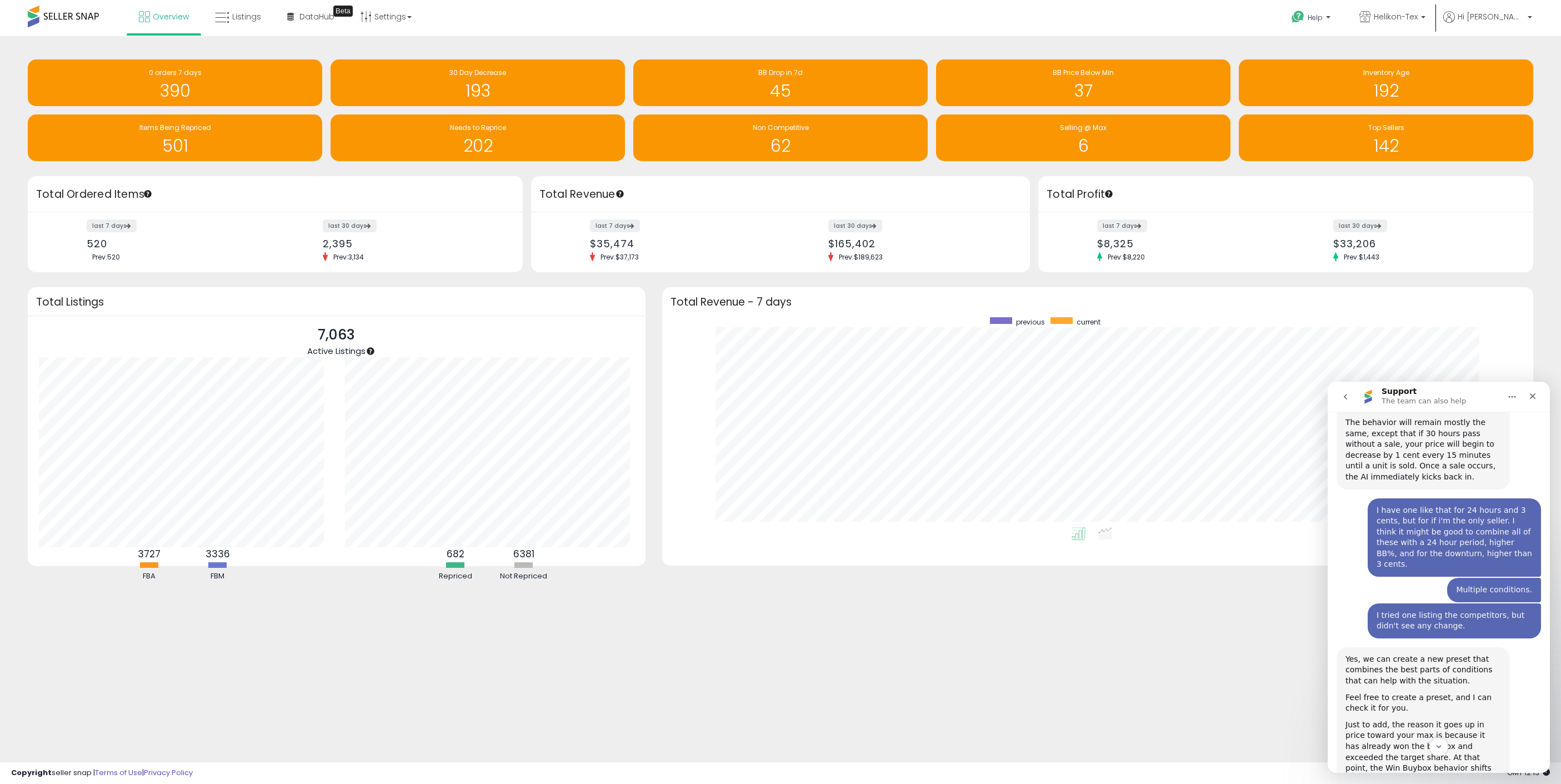
scroll to position [5152, 0]
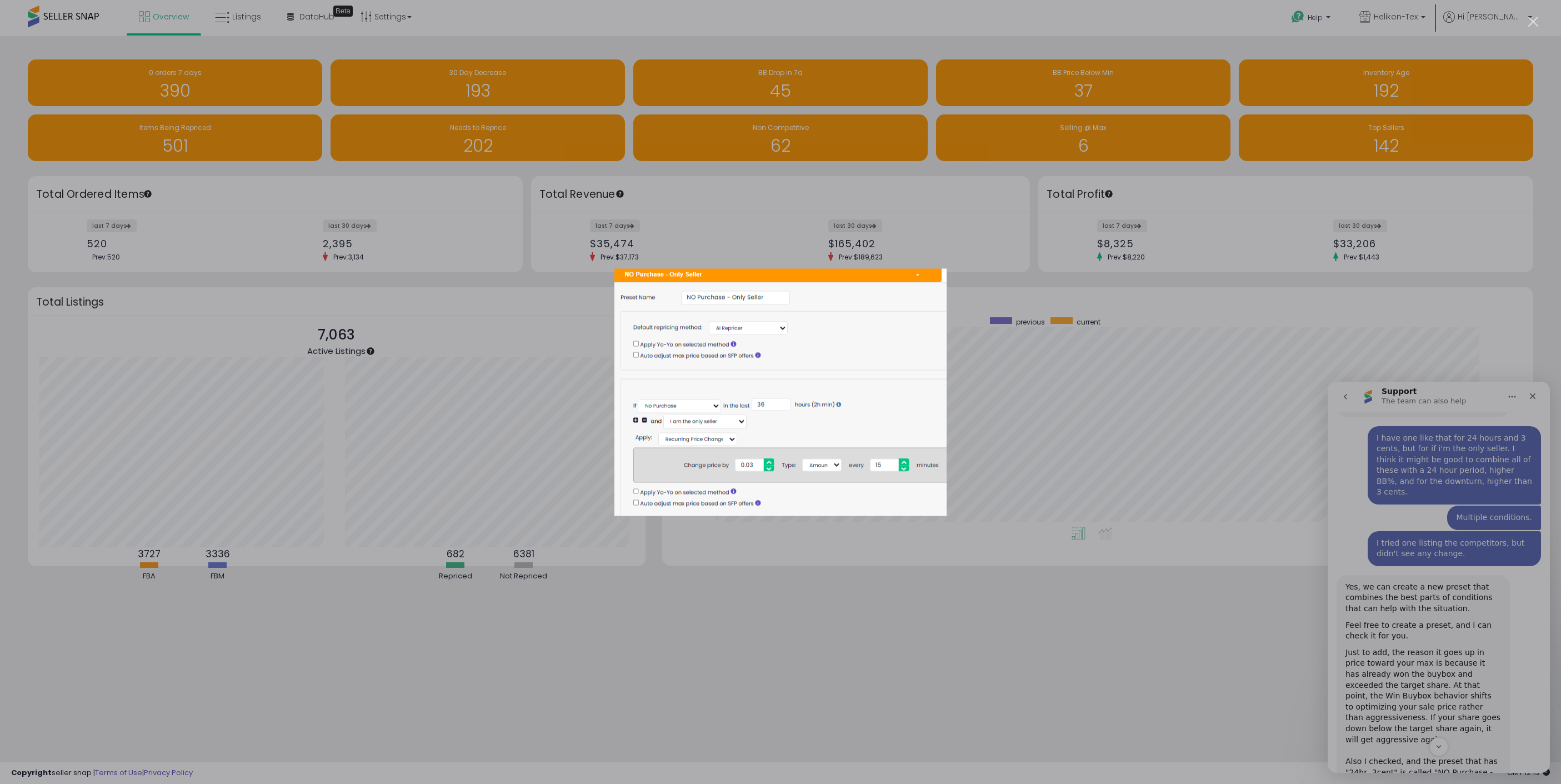
click at [1191, 608] on div "Intercom messenger" at bounding box center [780, 392] width 1561 height 784
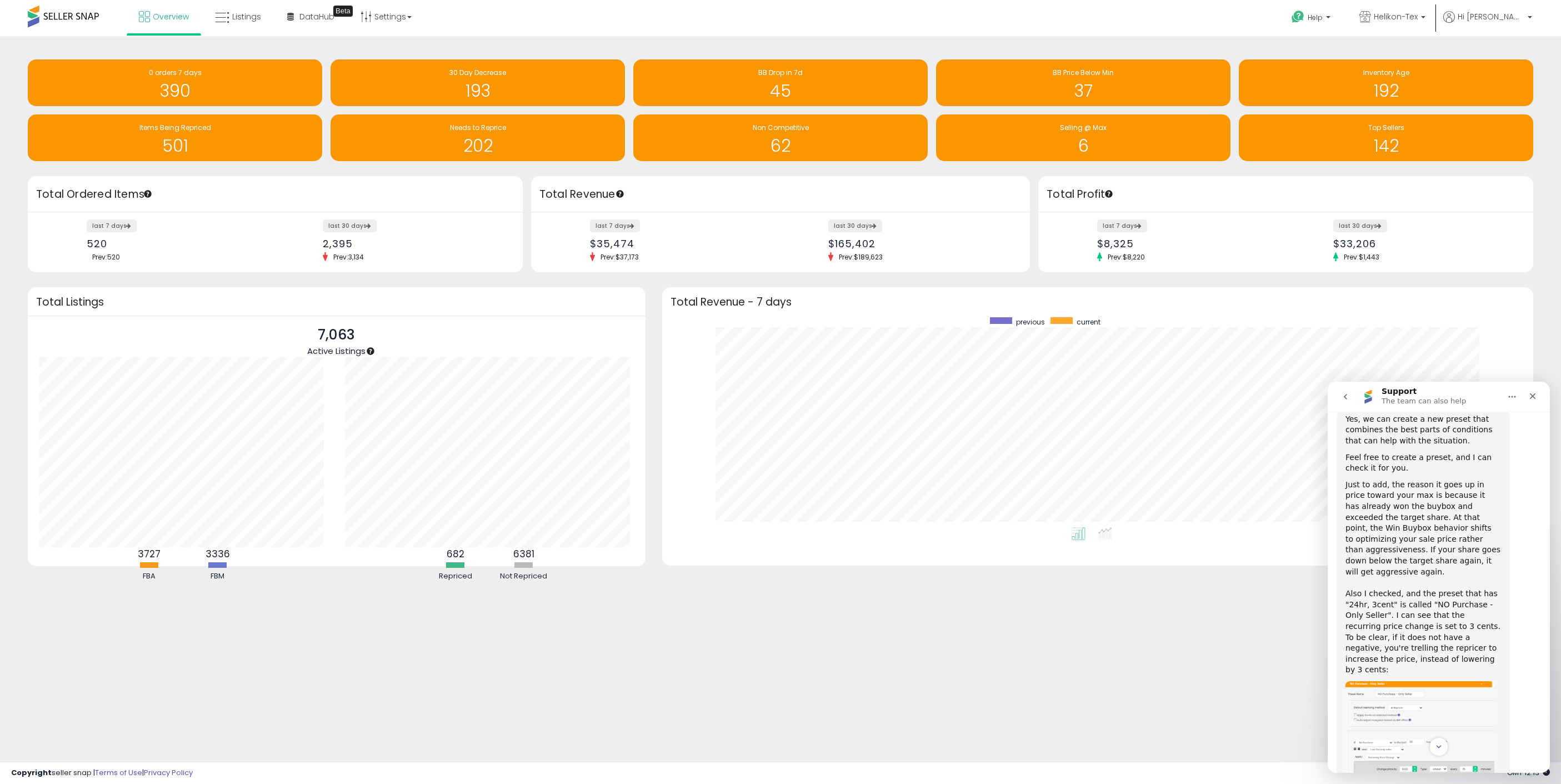
scroll to position [5338, 0]
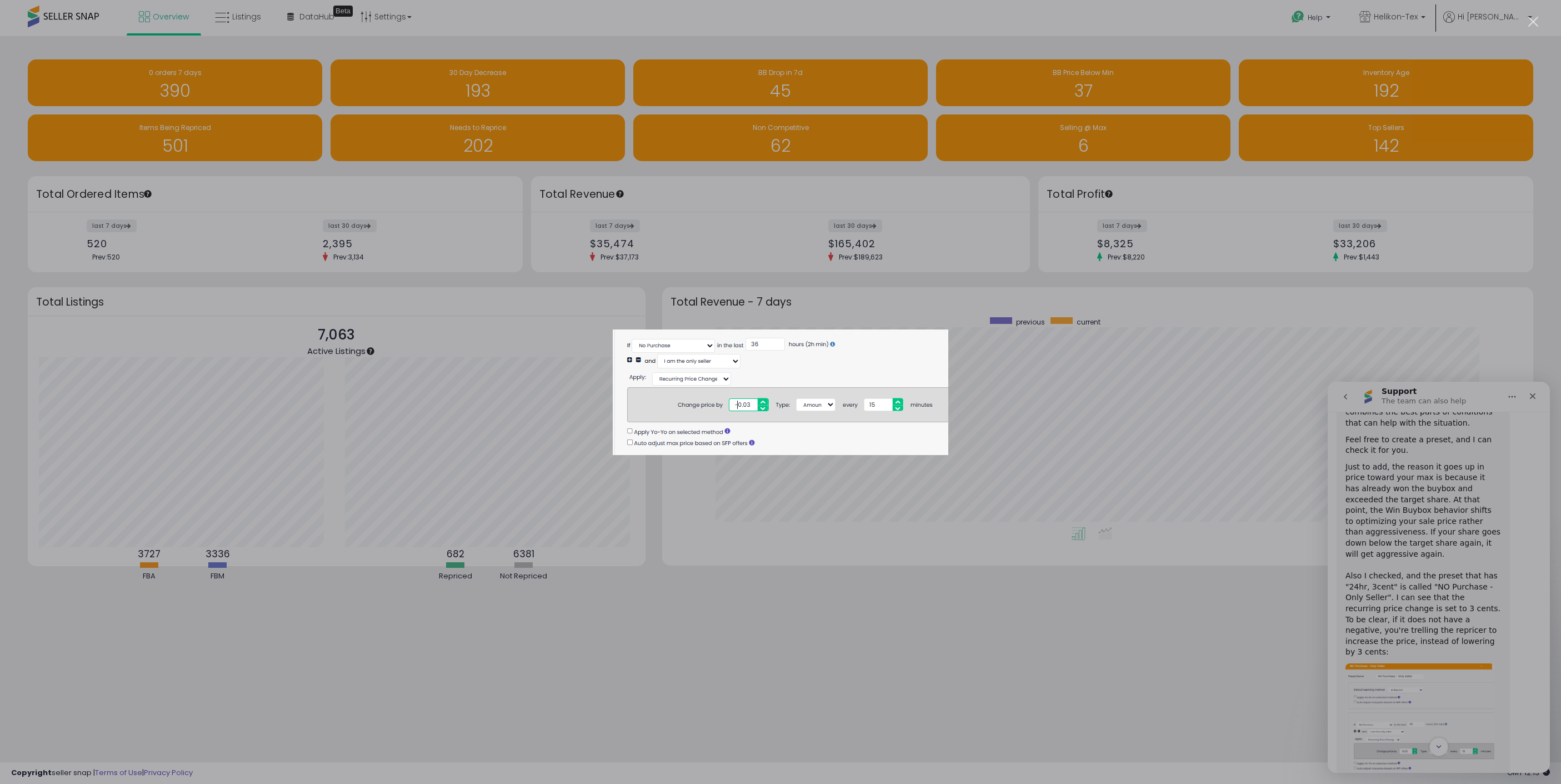
scroll to position [0, 0]
click at [1510, 514] on div "Intercom messenger" at bounding box center [780, 392] width 1561 height 784
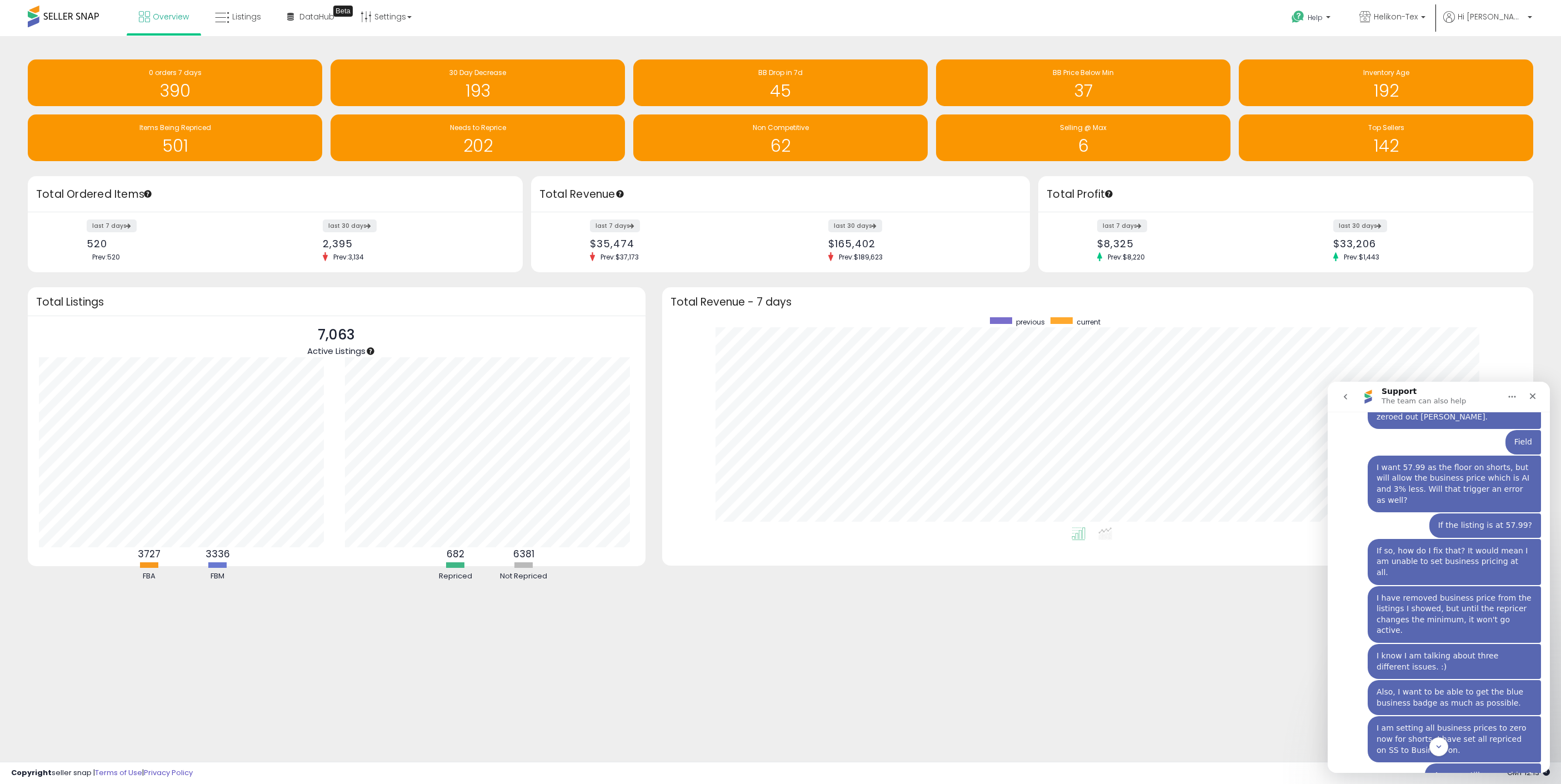
scroll to position [7991, 0]
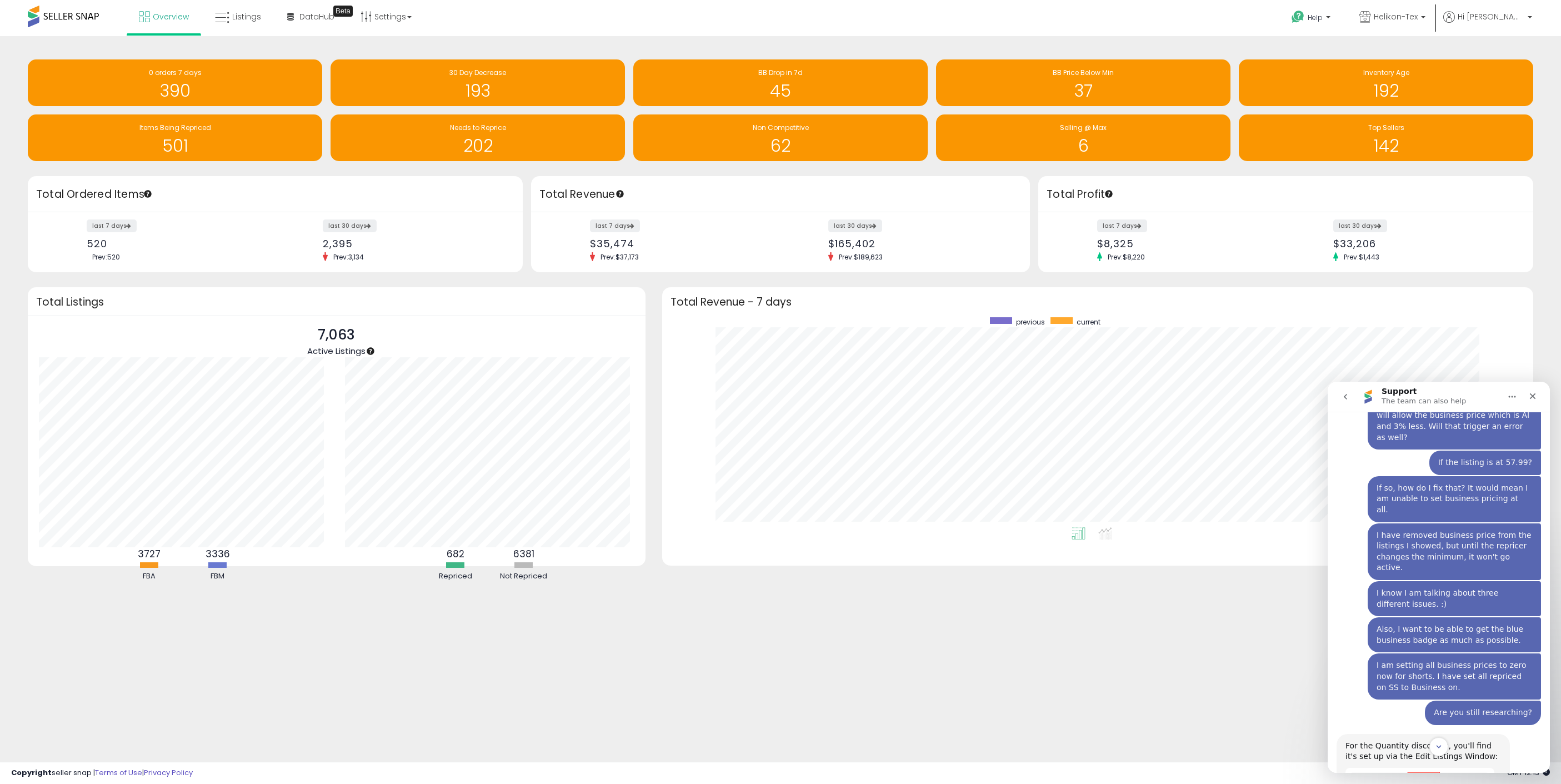
click at [1346, 401] on button "go back" at bounding box center [1345, 396] width 21 height 21
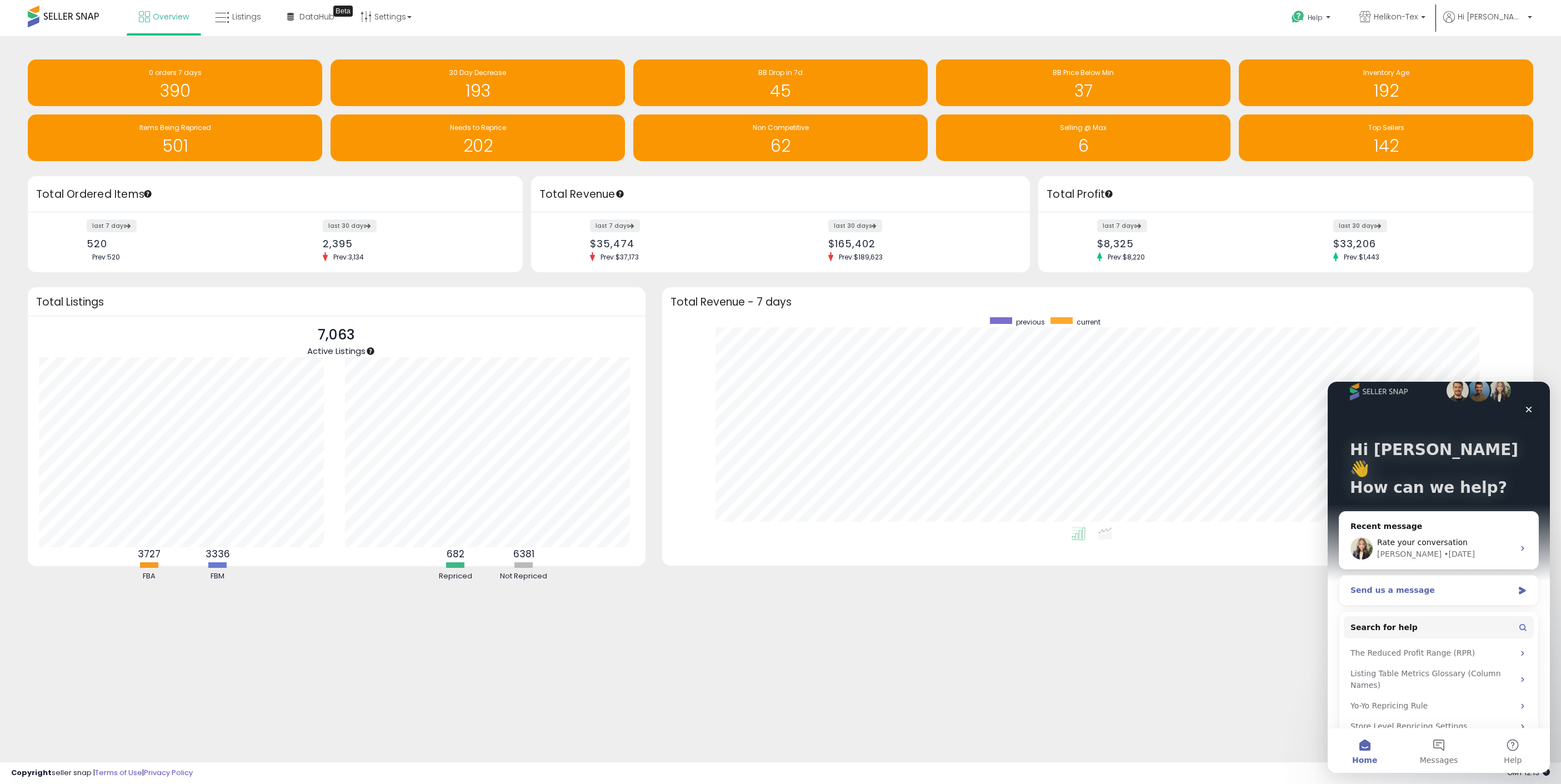
scroll to position [0, 0]
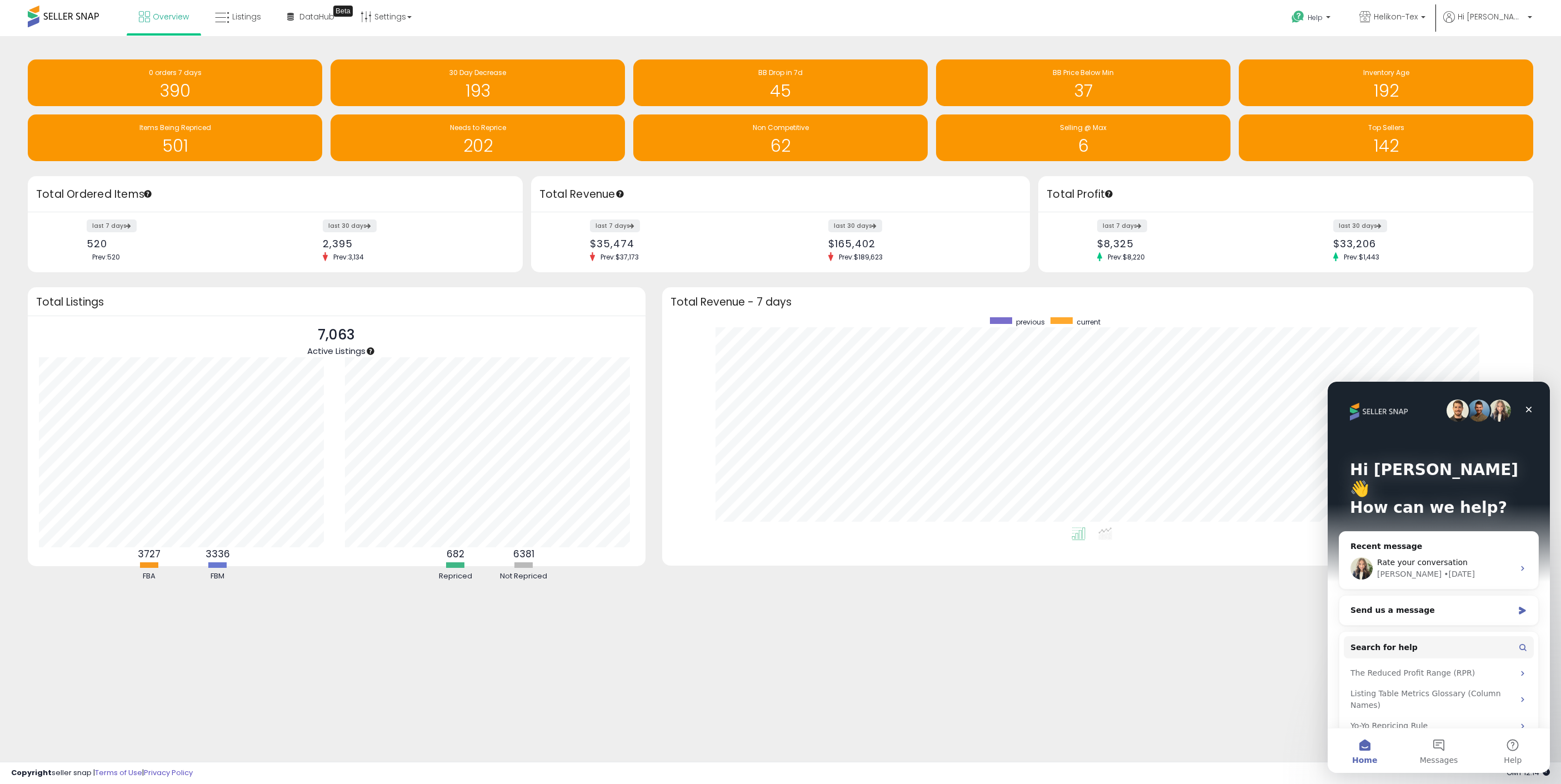
click at [1449, 405] on img "Intercom messenger" at bounding box center [1457, 410] width 22 height 22
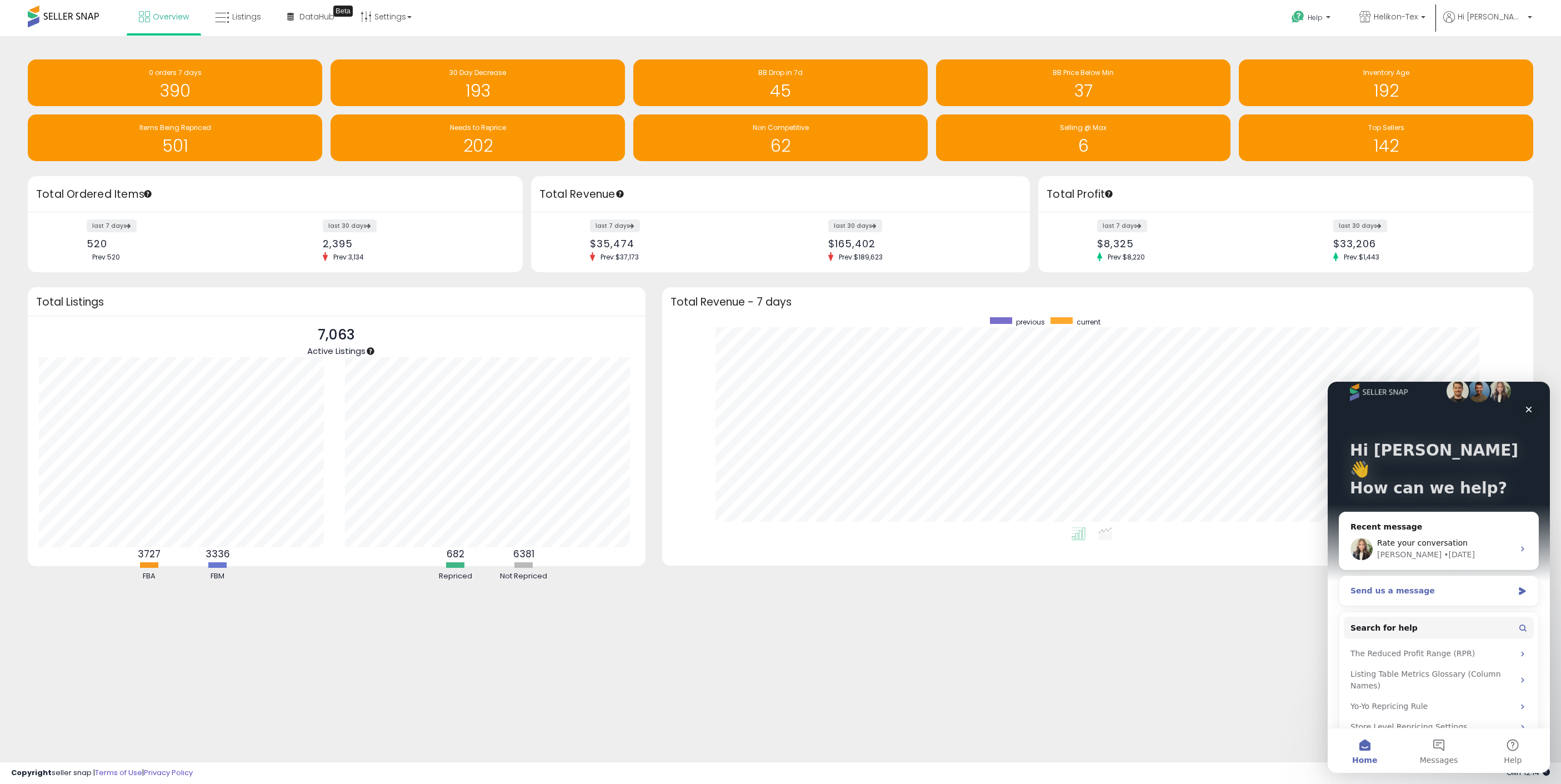
scroll to position [20, 0]
click at [1445, 760] on span "Messages" at bounding box center [1439, 760] width 38 height 8
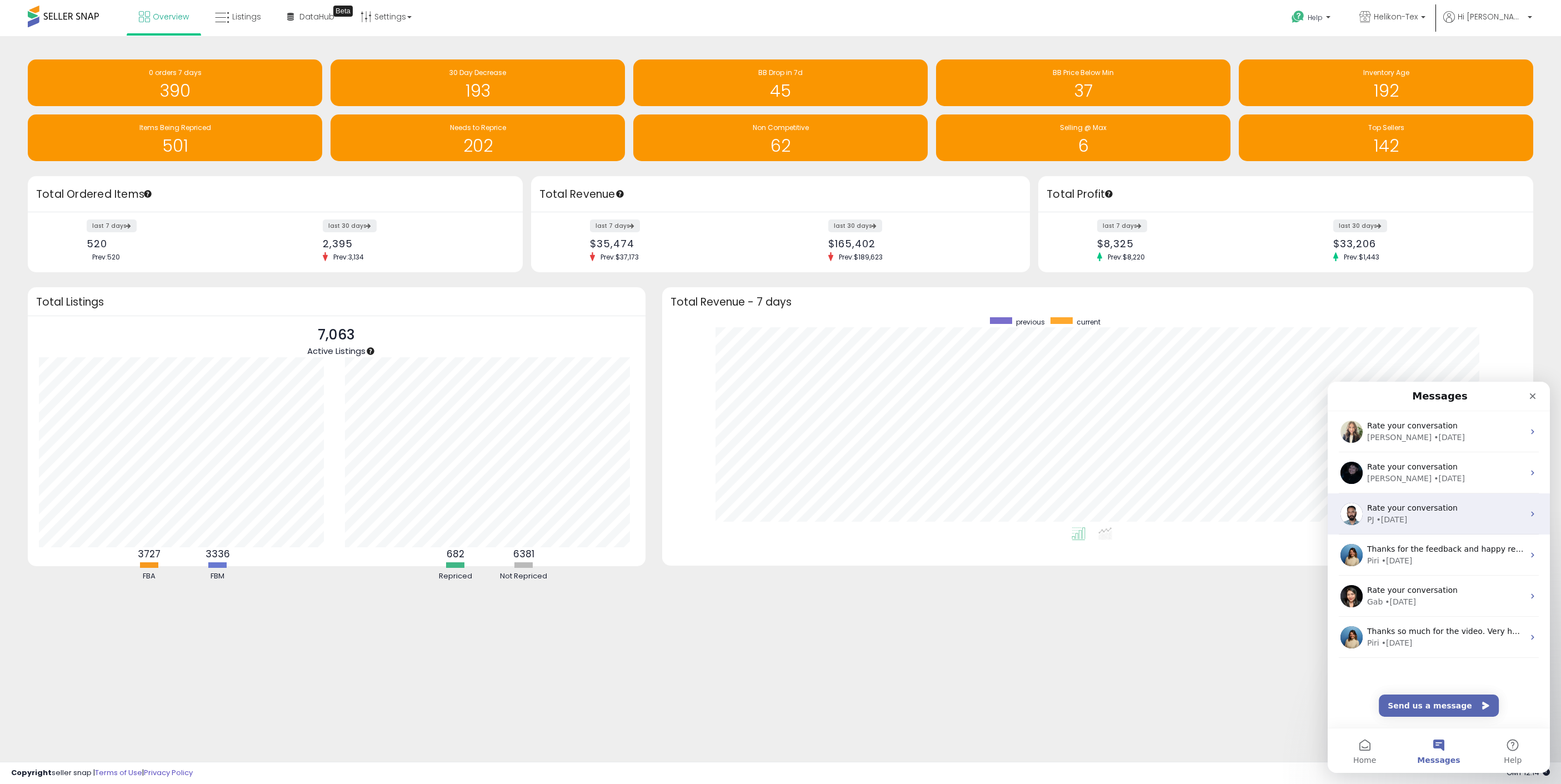
click at [1465, 503] on div "Rate your conversation" at bounding box center [1445, 508] width 157 height 12
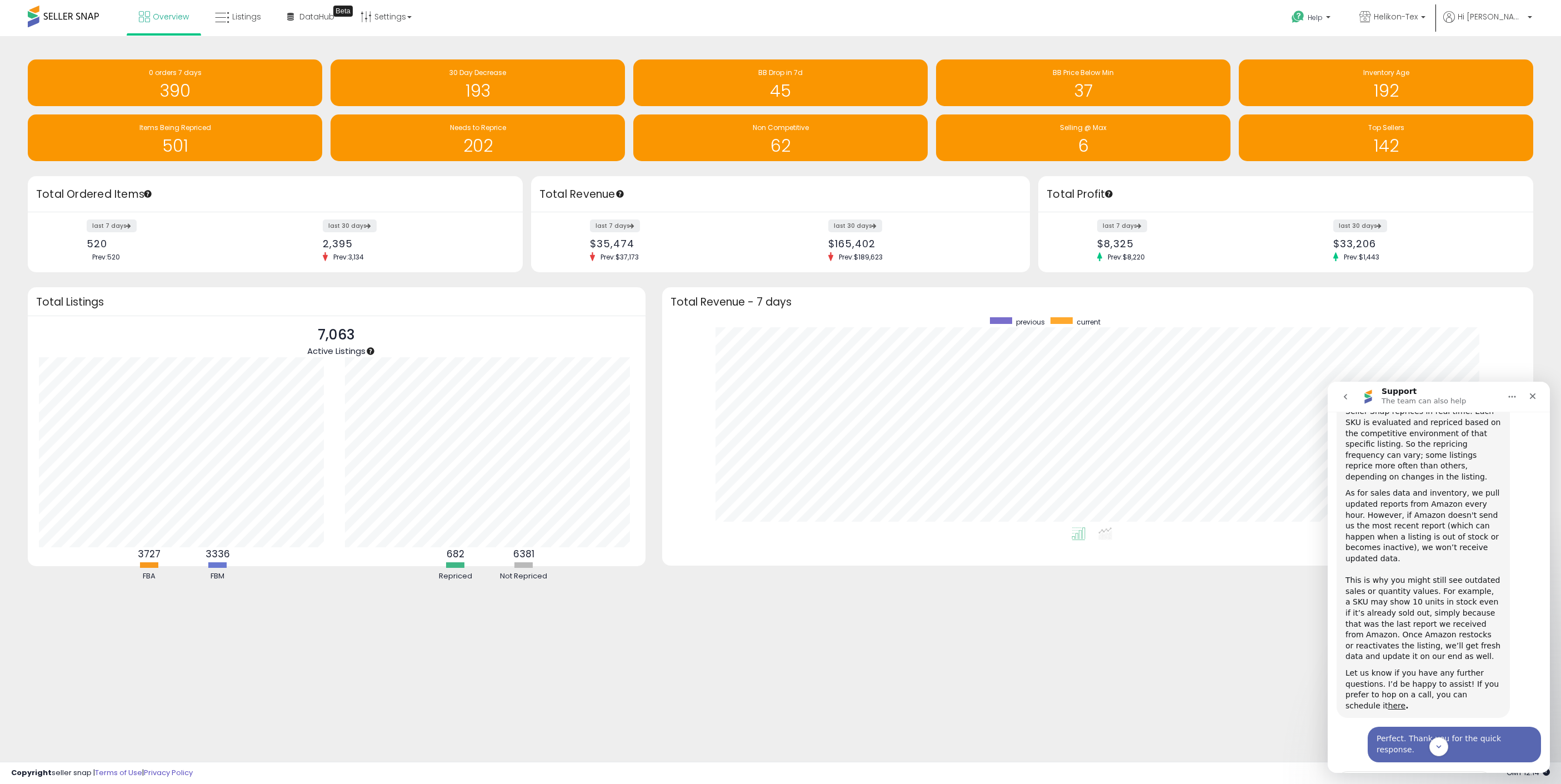
scroll to position [307, 0]
click at [1344, 400] on icon "go back" at bounding box center [1345, 396] width 9 height 9
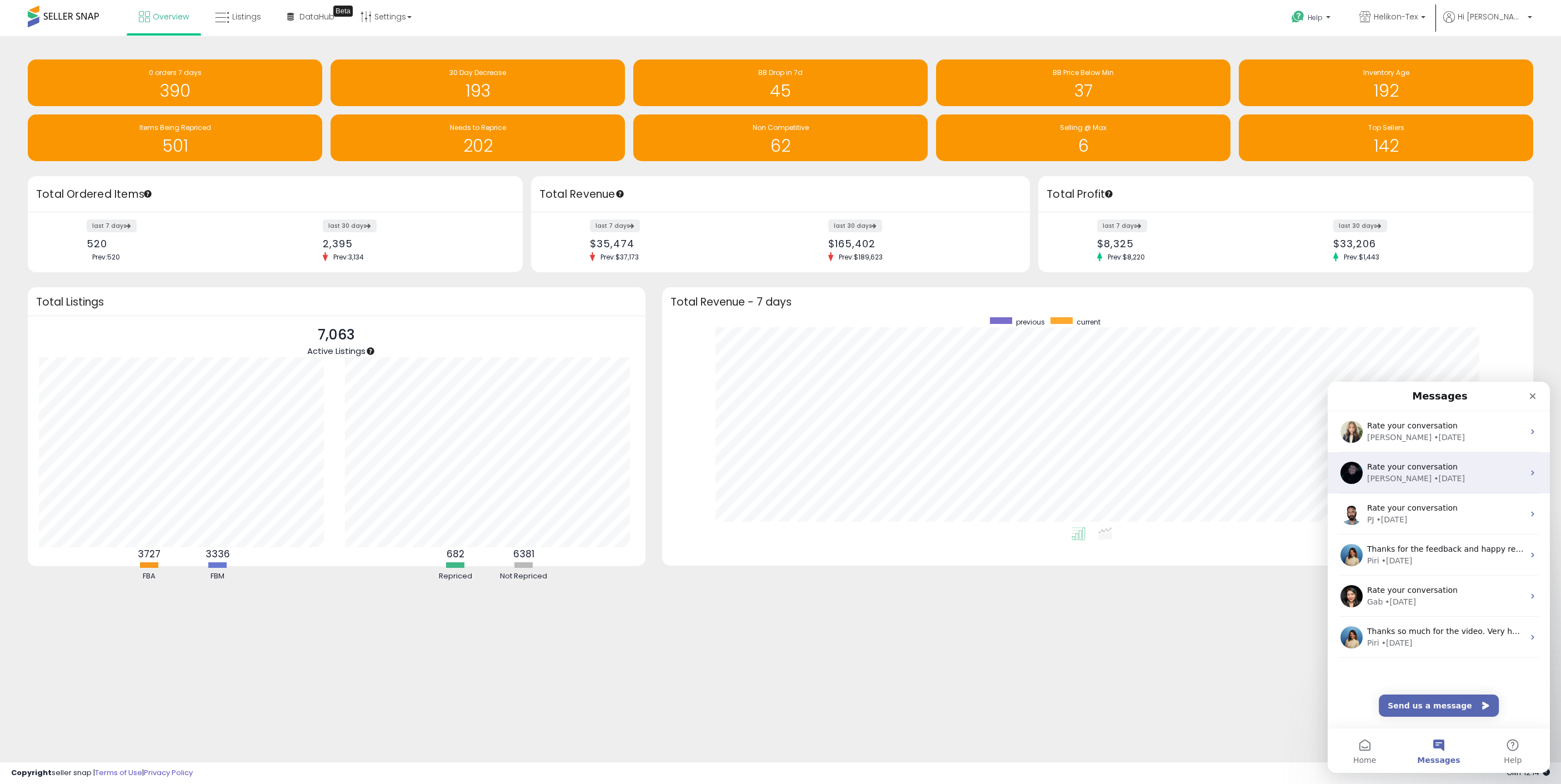
click at [1423, 480] on div "[PERSON_NAME] • [DATE]" at bounding box center [1445, 478] width 157 height 12
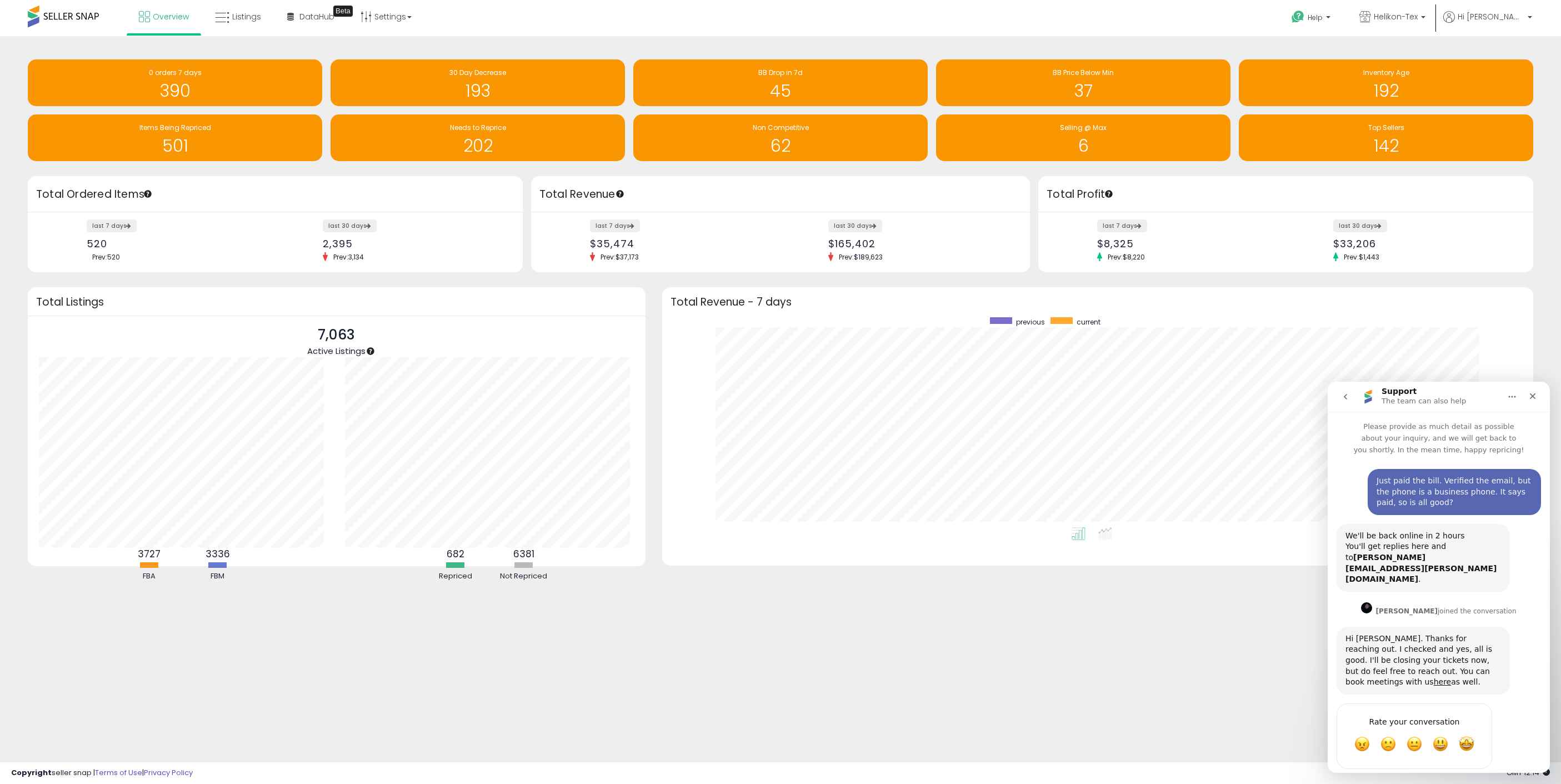
click at [1346, 397] on icon "go back" at bounding box center [1345, 396] width 9 height 9
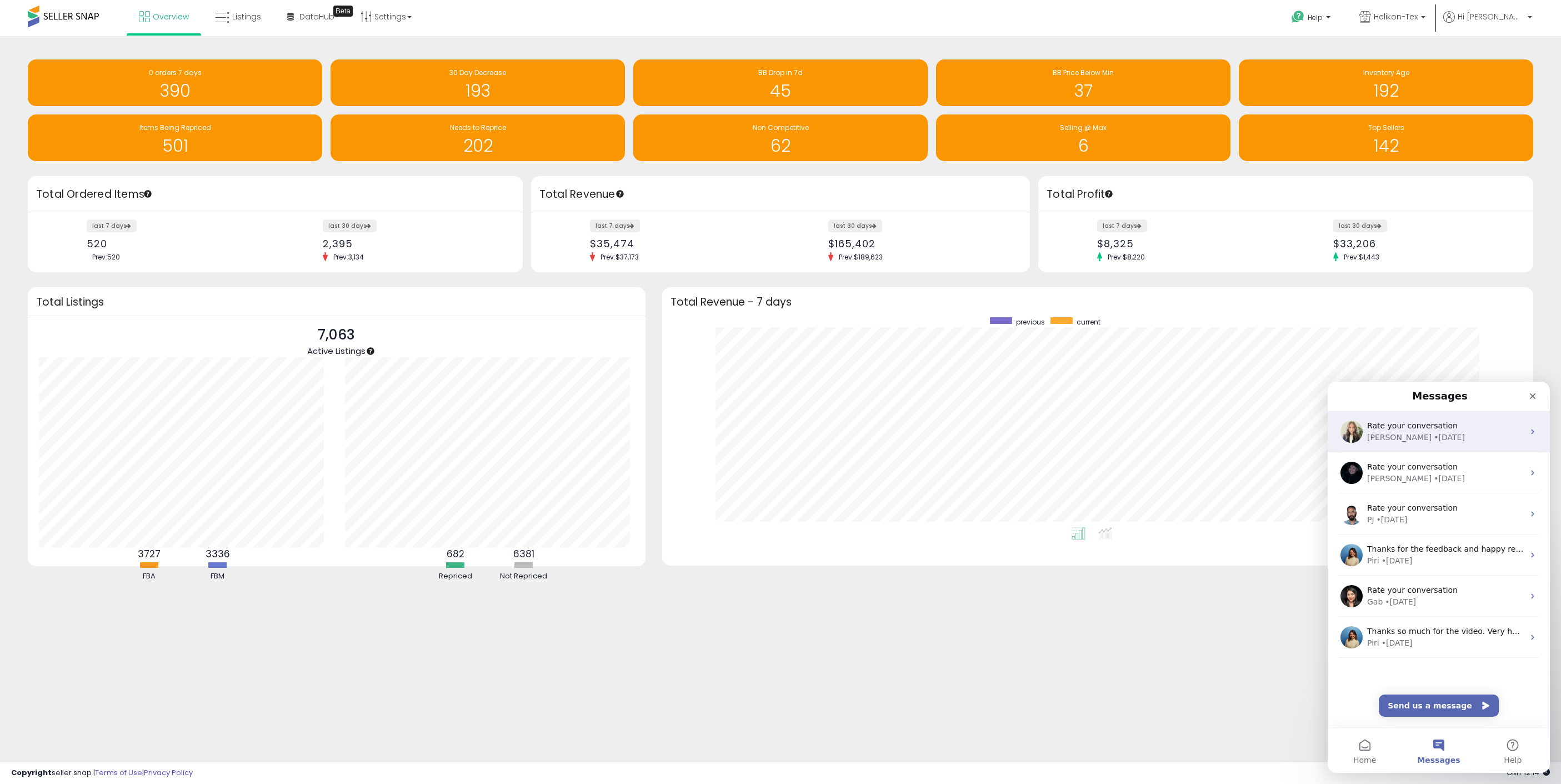
click at [1449, 441] on div "[PERSON_NAME] • [DATE]" at bounding box center [1445, 437] width 157 height 12
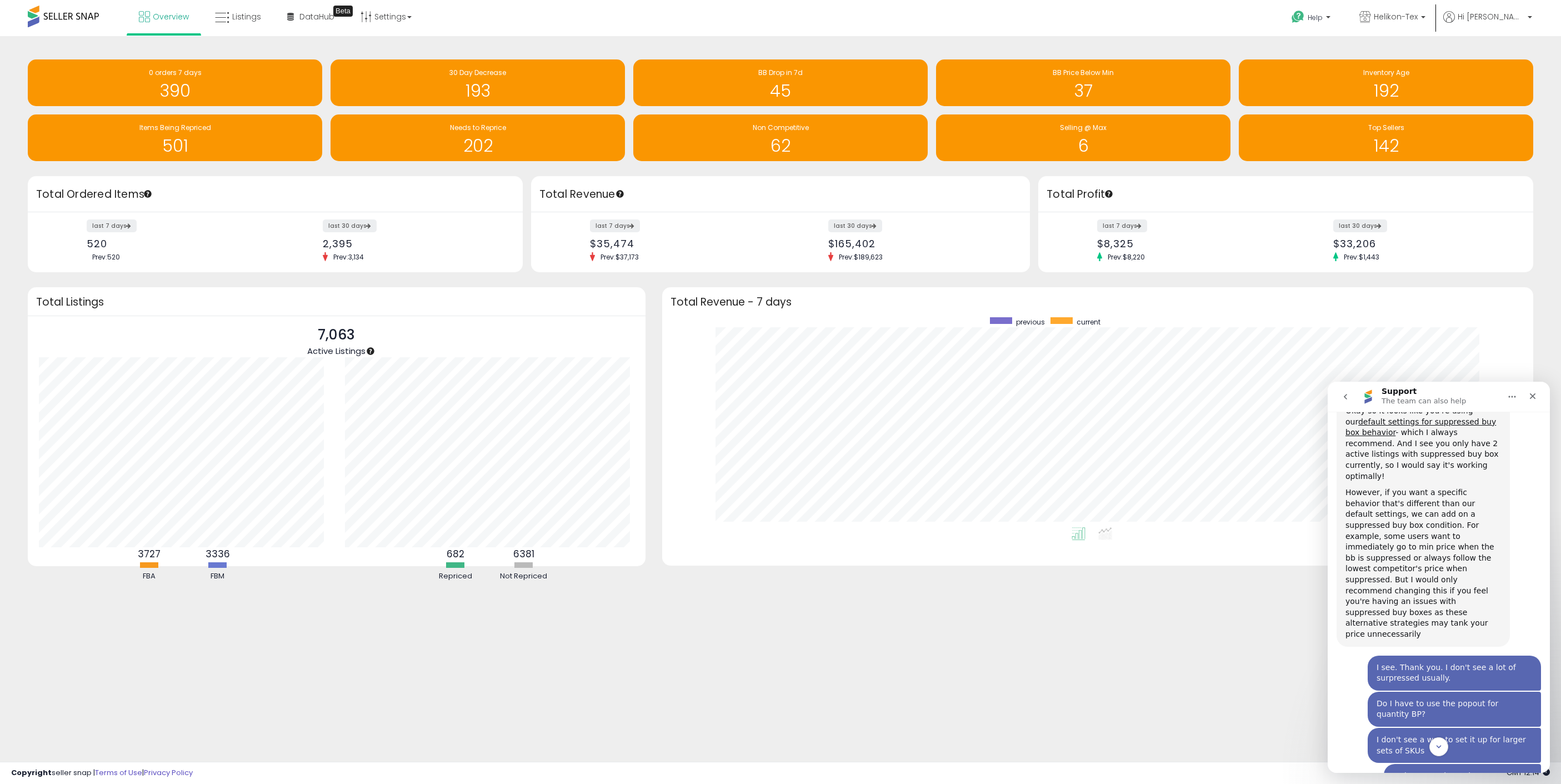
scroll to position [12087, 0]
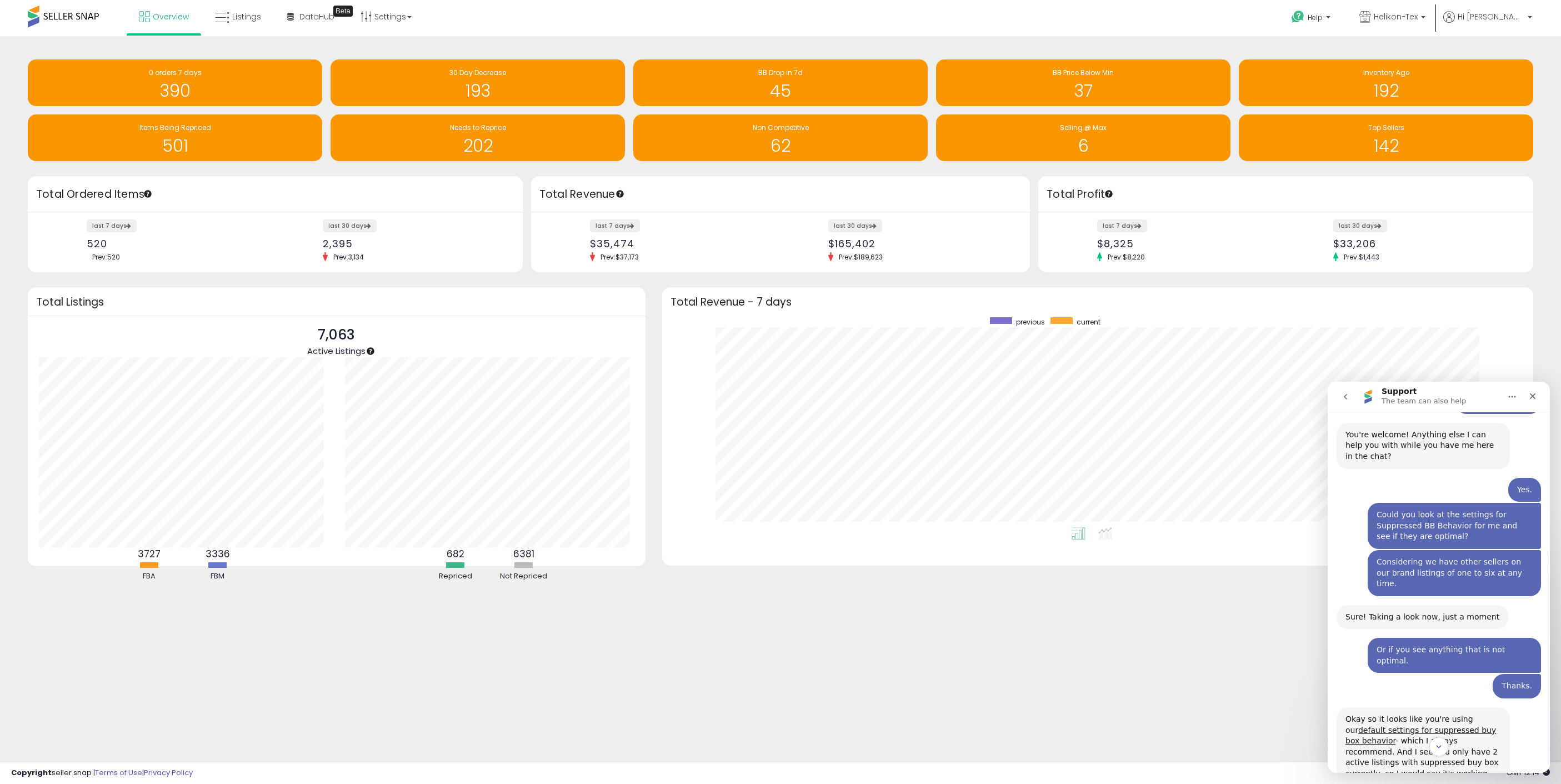
click at [1344, 397] on icon "go back" at bounding box center [1345, 396] width 9 height 9
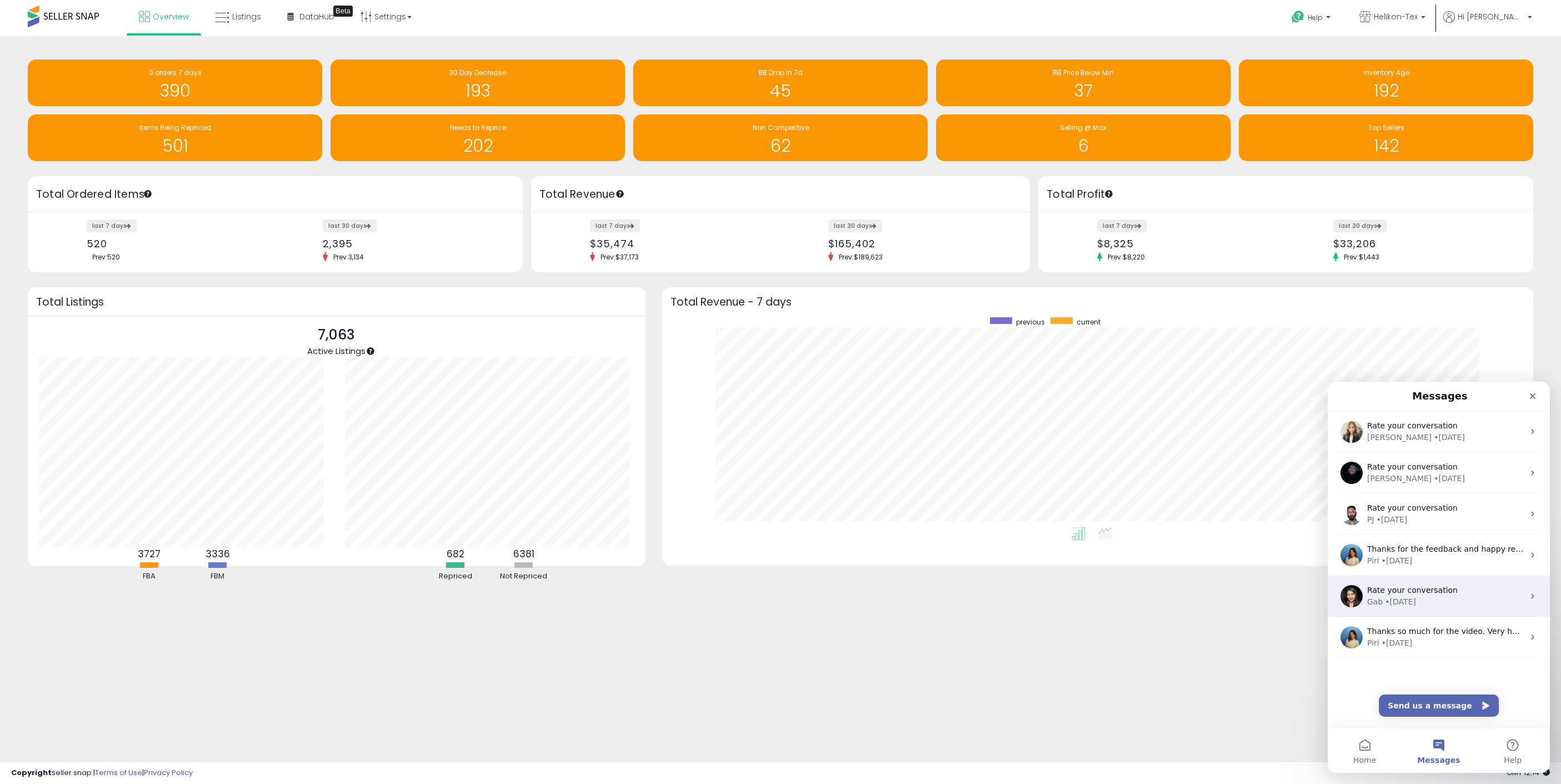
click at [1436, 599] on div "Gab • [DATE]" at bounding box center [1445, 602] width 157 height 12
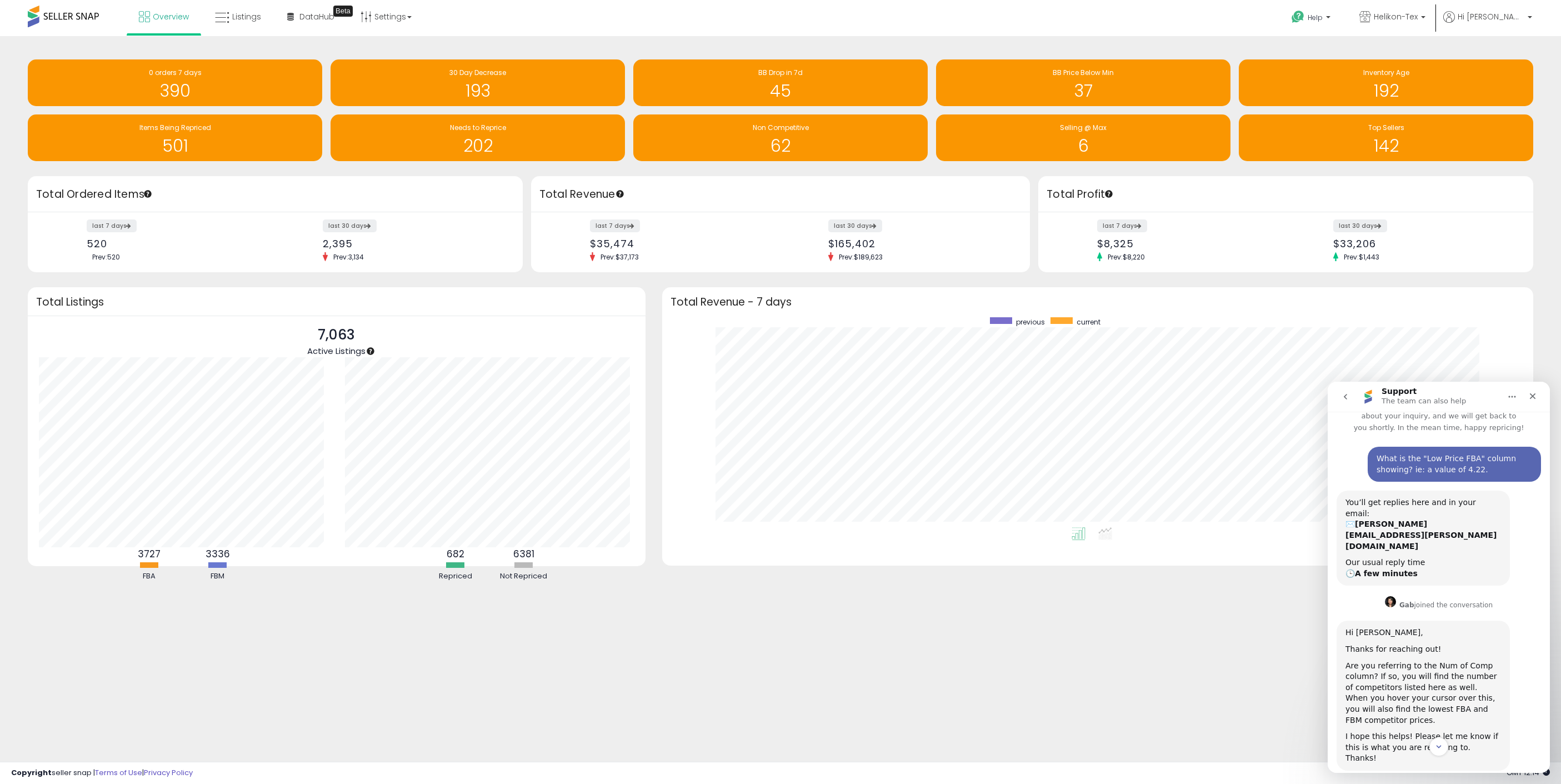
scroll to position [62, 0]
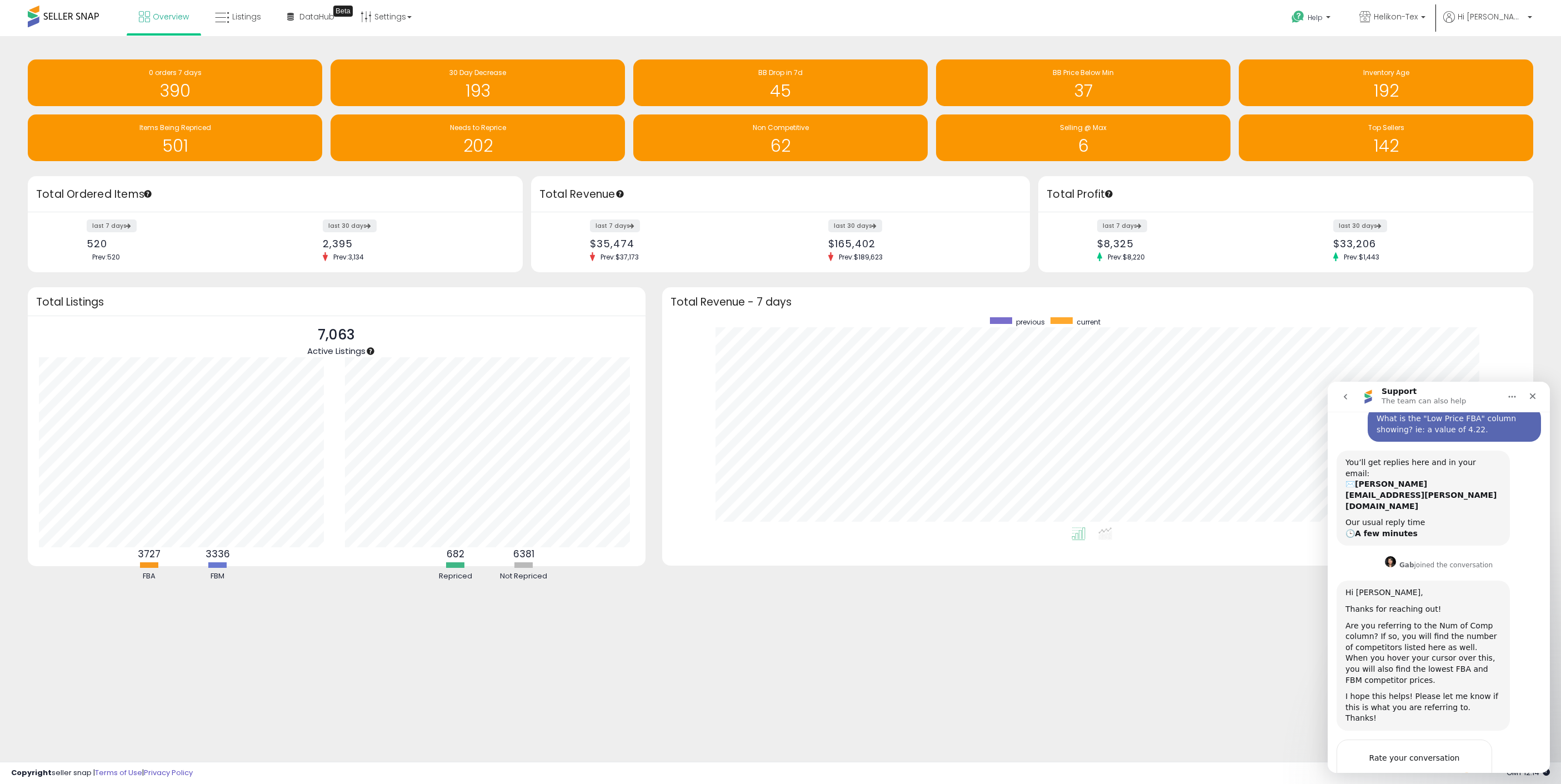
click at [1345, 393] on icon "go back" at bounding box center [1345, 396] width 9 height 9
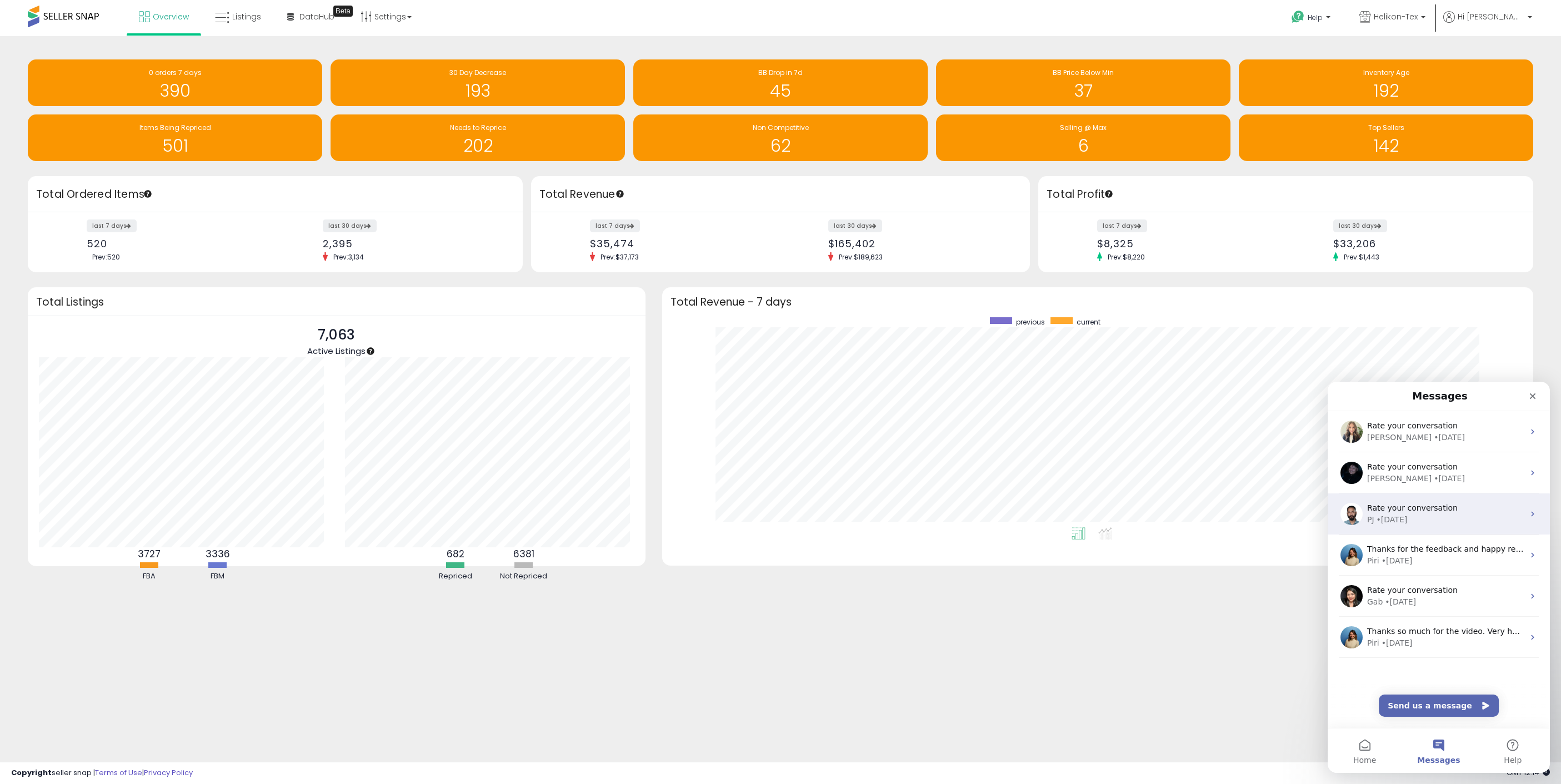
scroll to position [0, 0]
click at [1532, 396] on icon "Close" at bounding box center [1533, 396] width 6 height 6
